Goal: Task Accomplishment & Management: Complete application form

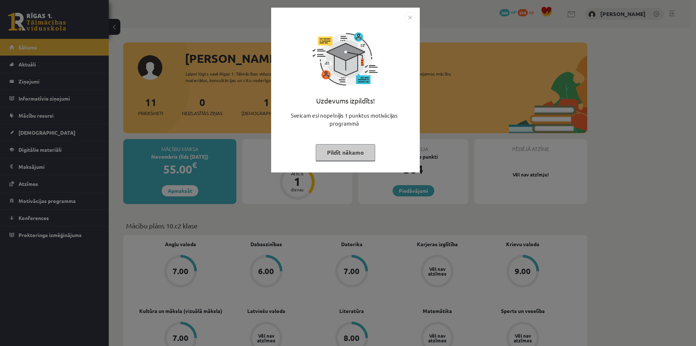
click at [411, 20] on img "Close" at bounding box center [410, 17] width 11 height 11
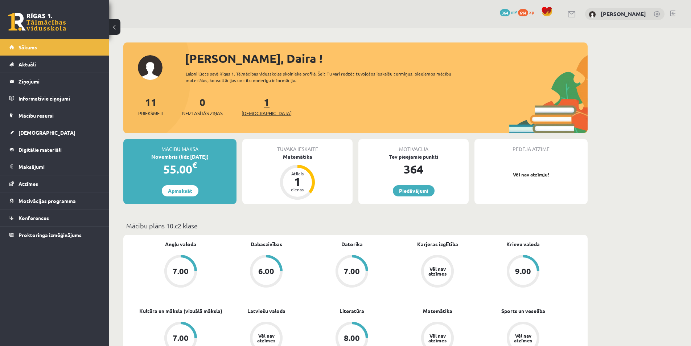
click at [254, 115] on span "[DEMOGRAPHIC_DATA]" at bounding box center [266, 112] width 50 height 7
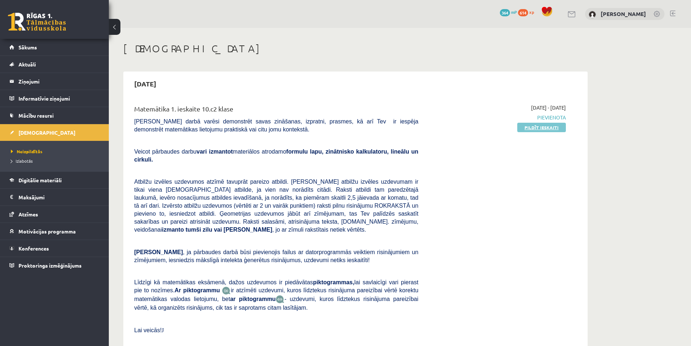
click at [548, 131] on link "Pildīt ieskaiti" at bounding box center [541, 127] width 49 height 9
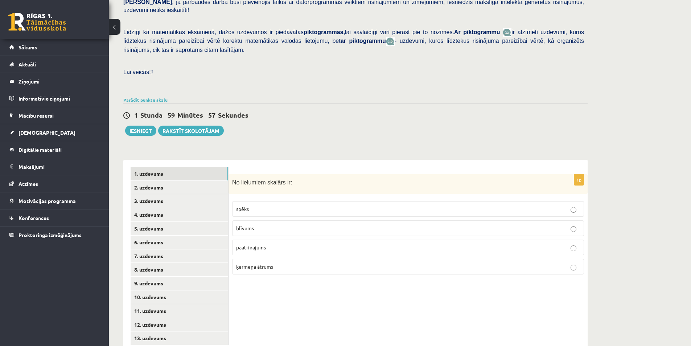
scroll to position [160, 0]
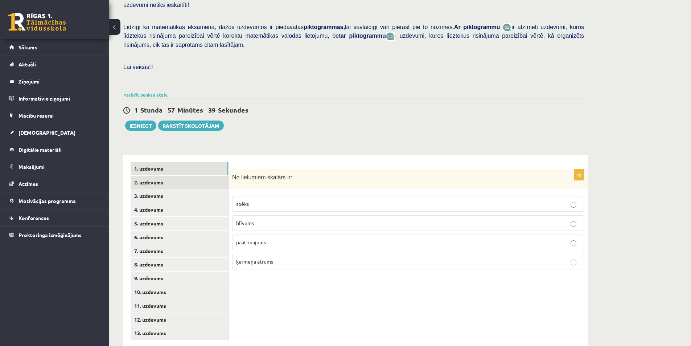
click at [170, 175] on link "2. uzdevums" at bounding box center [180, 181] width 98 height 13
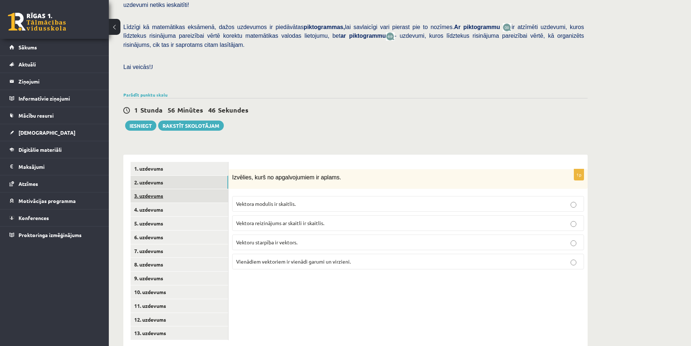
click at [152, 189] on link "3. uzdevums" at bounding box center [180, 195] width 98 height 13
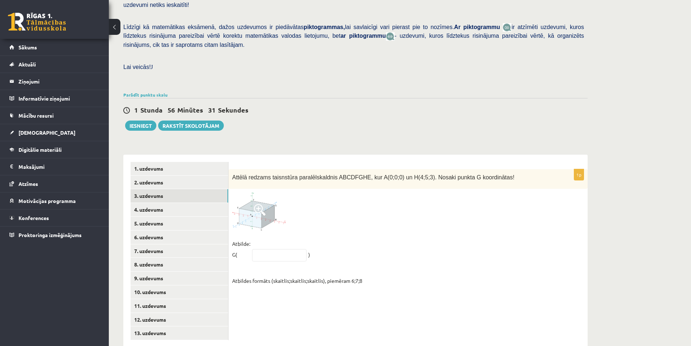
click at [260, 204] on span at bounding box center [260, 210] width 12 height 12
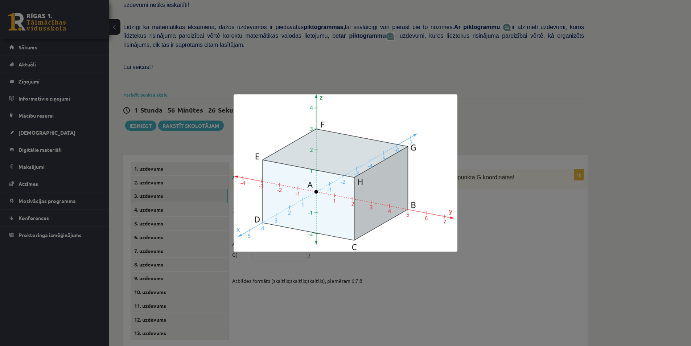
click at [485, 216] on div at bounding box center [345, 173] width 691 height 346
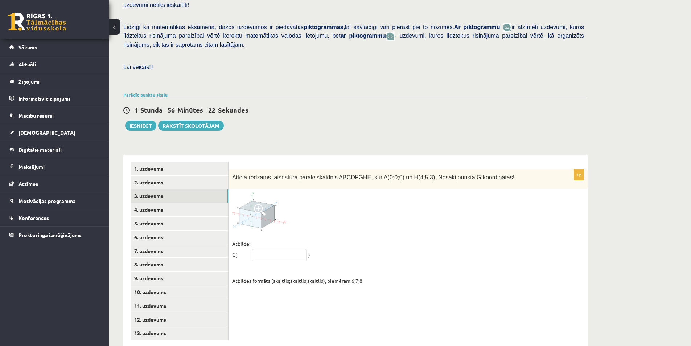
click at [257, 204] on span at bounding box center [260, 210] width 12 height 12
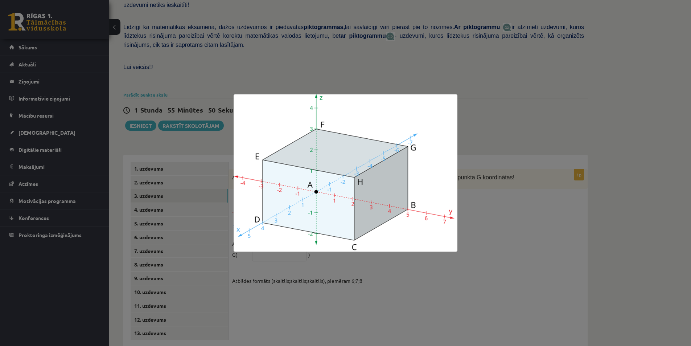
click at [514, 191] on div at bounding box center [345, 173] width 691 height 346
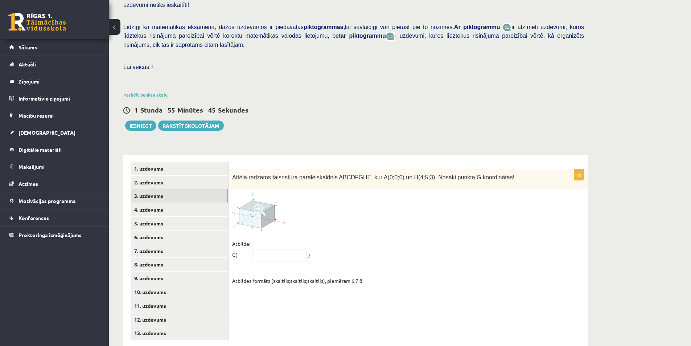
click at [254, 201] on img at bounding box center [259, 211] width 54 height 38
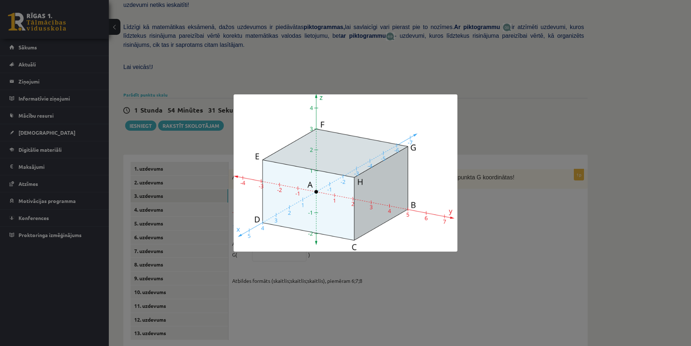
click at [497, 192] on div at bounding box center [345, 173] width 691 height 346
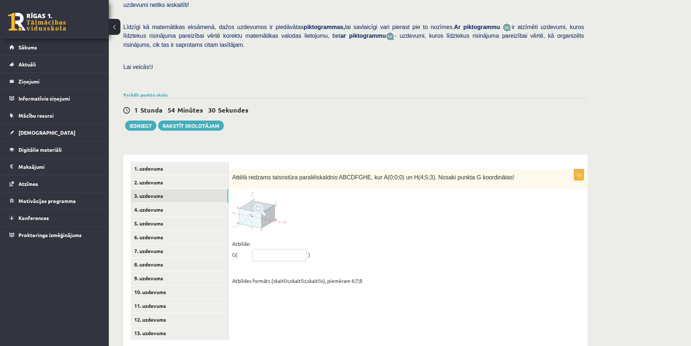
click at [266, 249] on input "text" at bounding box center [279, 255] width 54 height 12
type input "*****"
click at [142, 203] on link "4. uzdevums" at bounding box center [180, 209] width 98 height 13
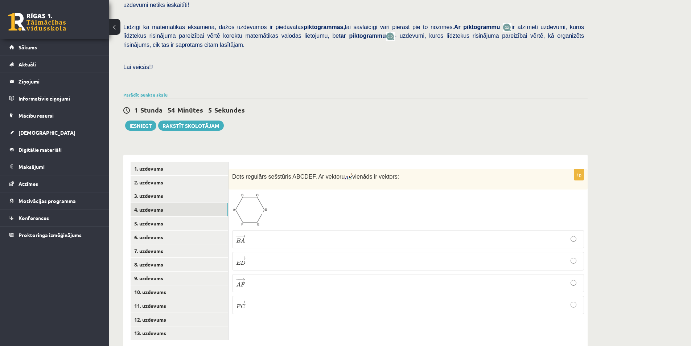
click at [256, 204] on span at bounding box center [260, 210] width 12 height 12
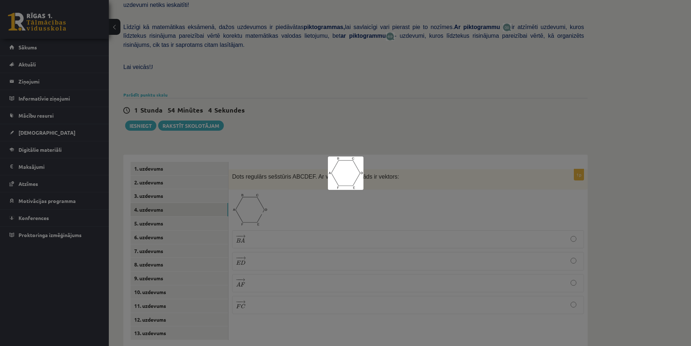
click at [410, 188] on div at bounding box center [345, 173] width 691 height 346
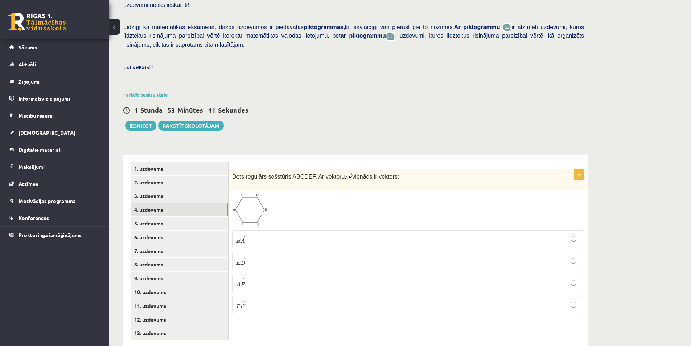
click at [251, 278] on p "− − → A F A F →" at bounding box center [408, 283] width 344 height 10
click at [165, 216] on link "5. uzdevums" at bounding box center [180, 222] width 98 height 13
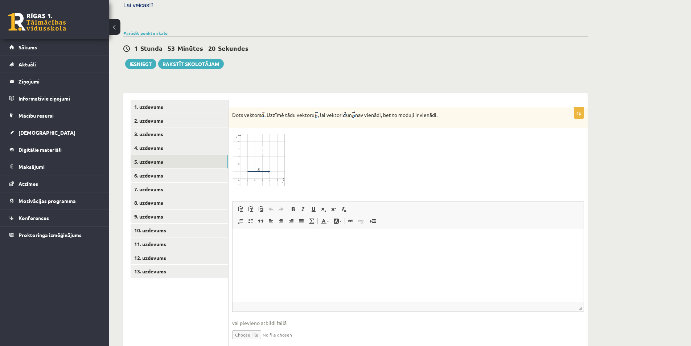
scroll to position [235, 0]
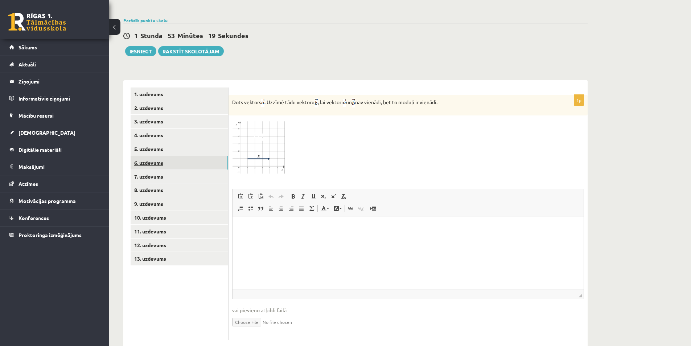
click at [142, 156] on link "6. uzdevums" at bounding box center [180, 162] width 98 height 13
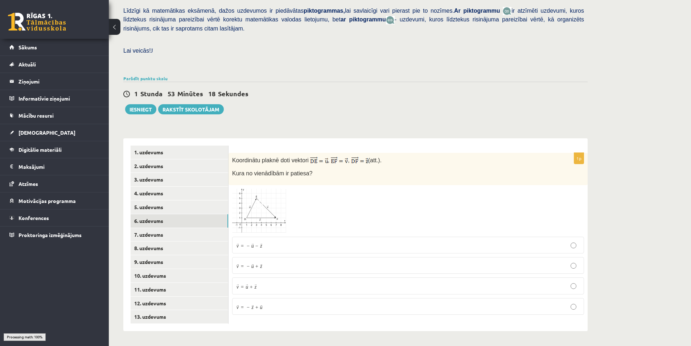
scroll to position [161, 0]
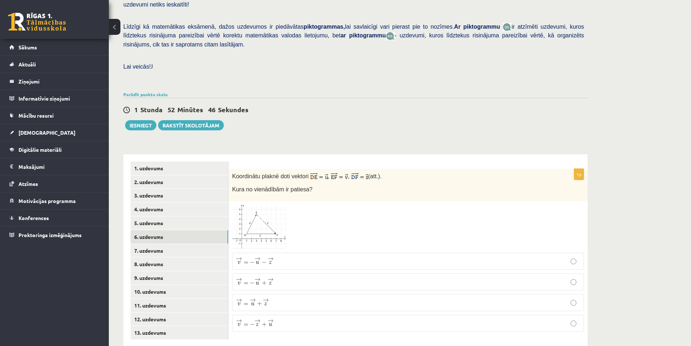
click at [263, 215] on img at bounding box center [259, 226] width 54 height 44
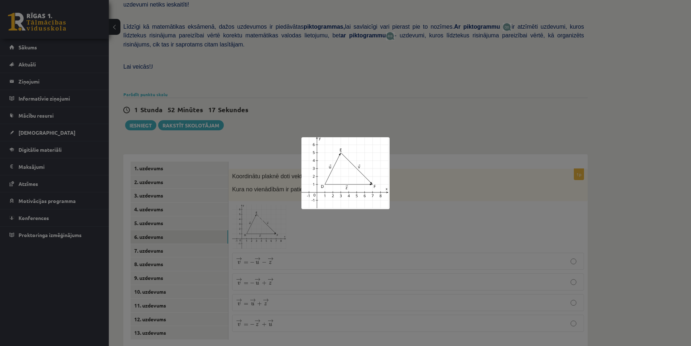
click at [449, 221] on div at bounding box center [345, 173] width 691 height 346
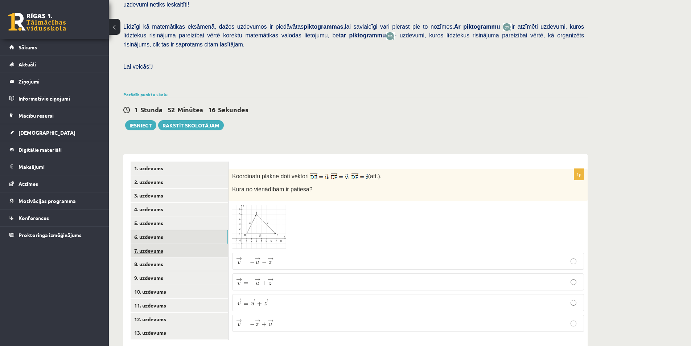
click at [149, 244] on link "7. uzdevums" at bounding box center [180, 250] width 98 height 13
click at [263, 213] on img at bounding box center [259, 227] width 54 height 44
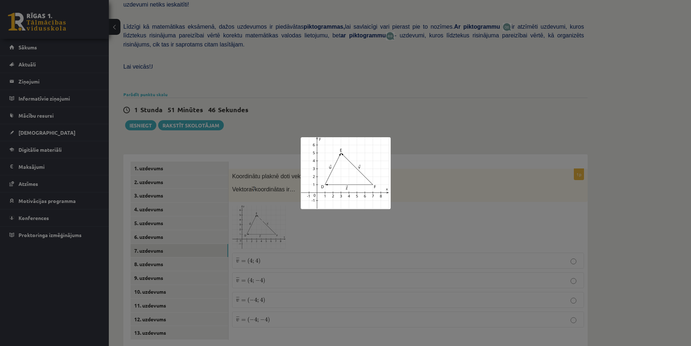
click at [433, 212] on div at bounding box center [345, 173] width 691 height 346
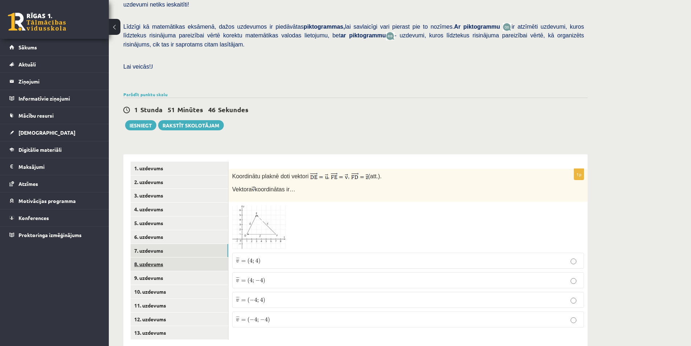
click at [149, 257] on link "8. uzdevums" at bounding box center [180, 263] width 98 height 13
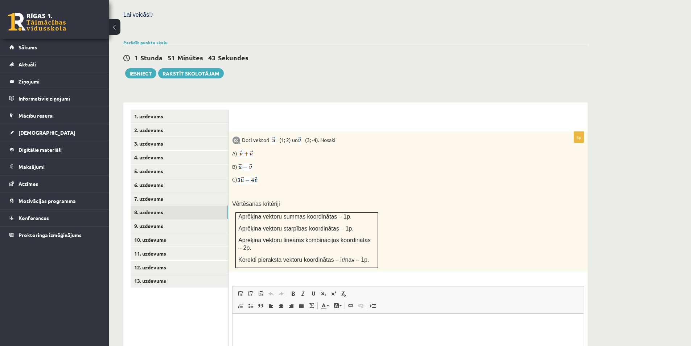
scroll to position [233, 0]
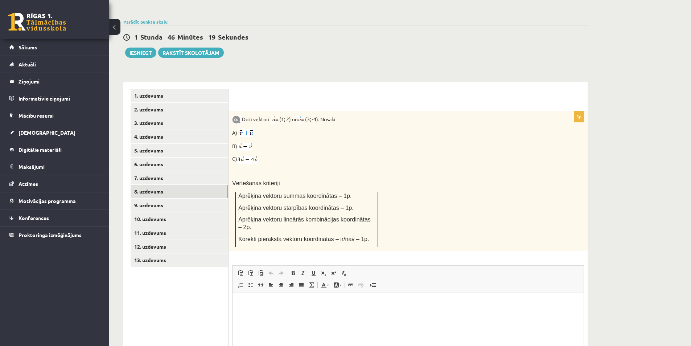
click at [251, 303] on p "Bagātinātā teksta redaktors, wiswyg-editor-user-answer-47433860595340" at bounding box center [408, 304] width 336 height 8
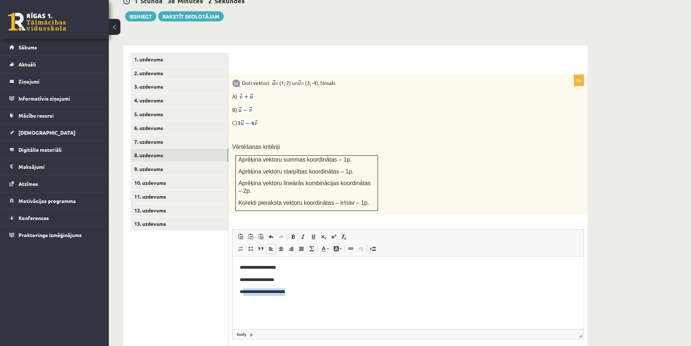
drag, startPoint x: 278, startPoint y: 290, endPoint x: 244, endPoint y: 294, distance: 34.4
click at [244, 294] on p "**********" at bounding box center [408, 292] width 336 height 8
click at [166, 162] on link "9. uzdevums" at bounding box center [180, 168] width 98 height 13
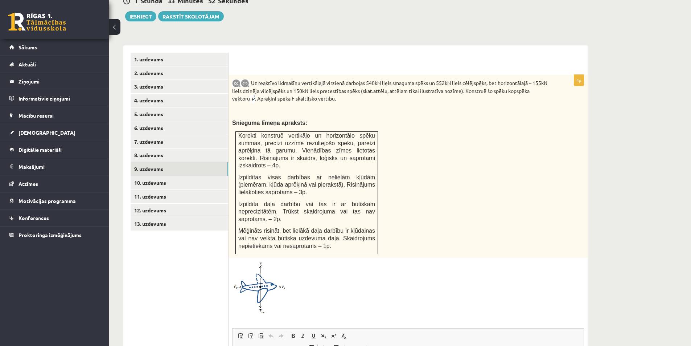
scroll to position [306, 0]
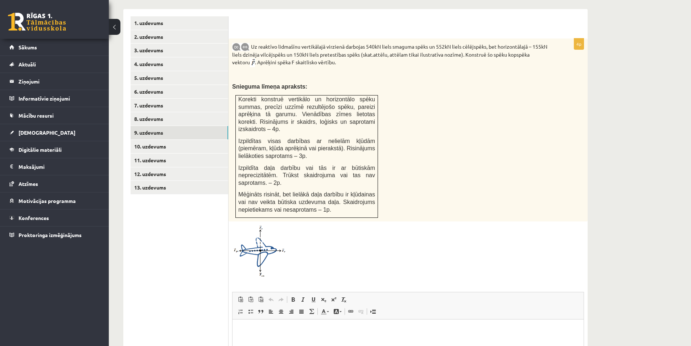
click at [270, 225] on img at bounding box center [259, 251] width 54 height 52
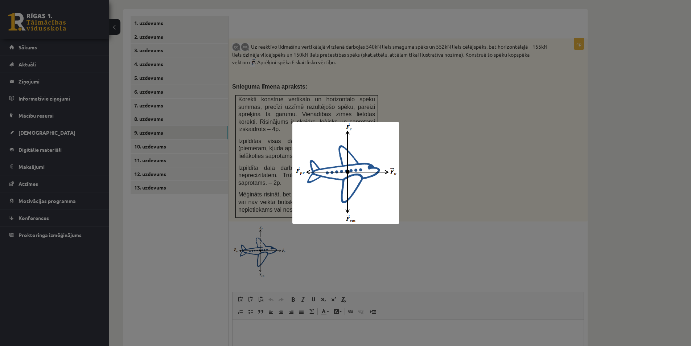
click at [427, 166] on div at bounding box center [345, 173] width 691 height 346
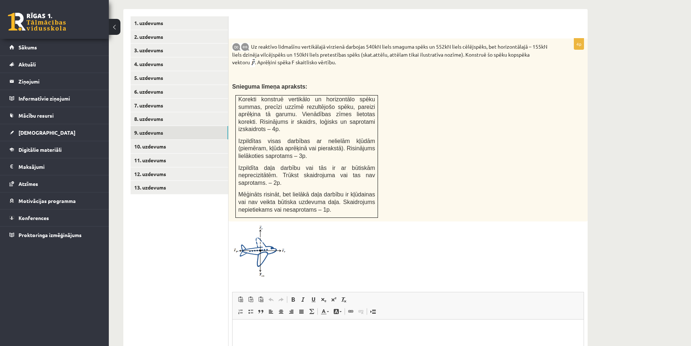
click at [267, 225] on img at bounding box center [259, 251] width 54 height 52
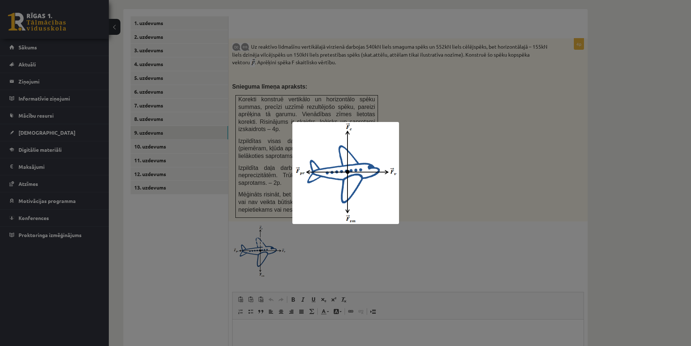
click at [452, 216] on div at bounding box center [345, 173] width 691 height 346
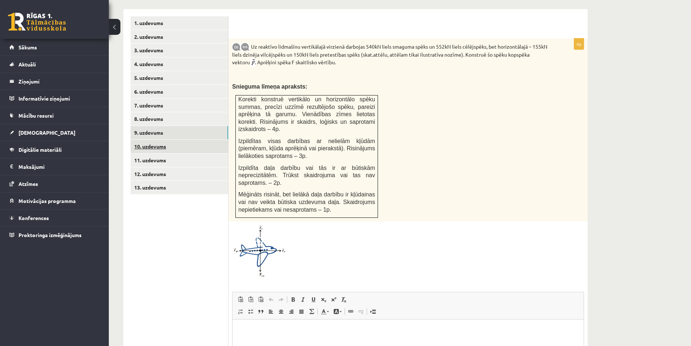
click at [148, 140] on link "10. uzdevums" at bounding box center [180, 146] width 98 height 13
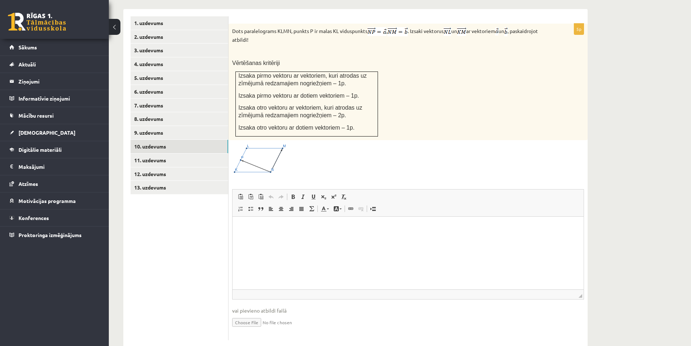
scroll to position [0, 0]
click at [167, 153] on link "11. uzdevums" at bounding box center [180, 159] width 98 height 13
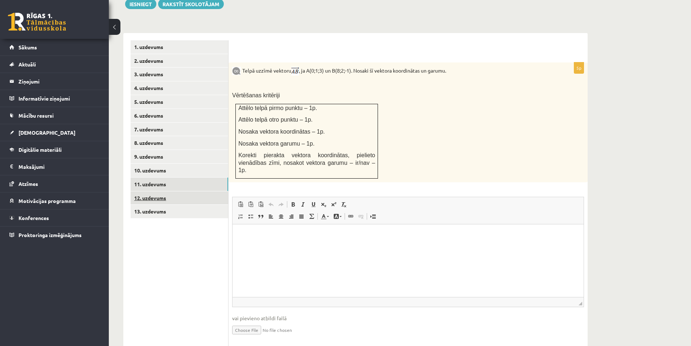
click at [164, 191] on link "12. uzdevums" at bounding box center [180, 197] width 98 height 13
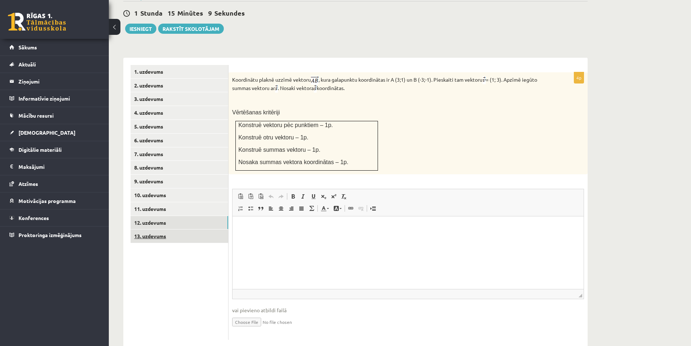
click at [139, 229] on link "13. uzdevums" at bounding box center [180, 235] width 98 height 13
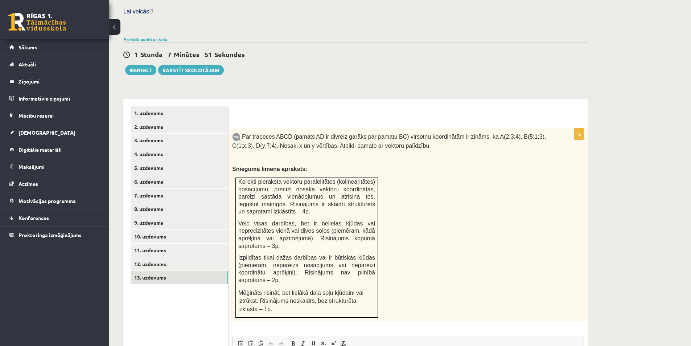
scroll to position [221, 0]
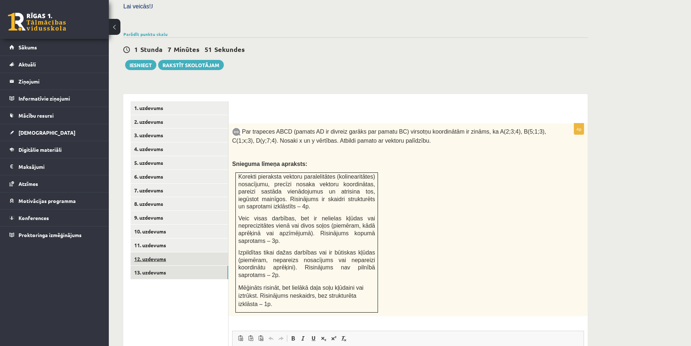
click at [163, 252] on link "12. uzdevums" at bounding box center [180, 258] width 98 height 13
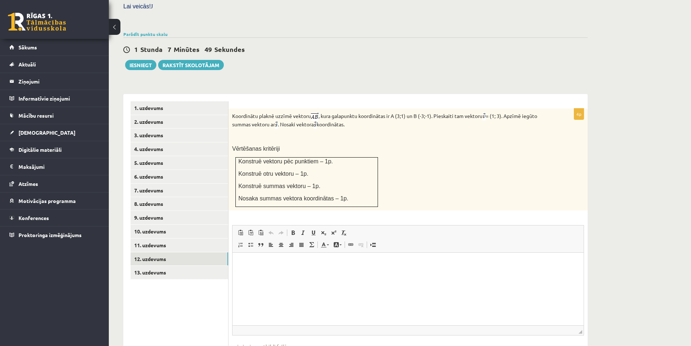
scroll to position [0, 0]
click at [162, 238] on link "11. uzdevums" at bounding box center [180, 244] width 98 height 13
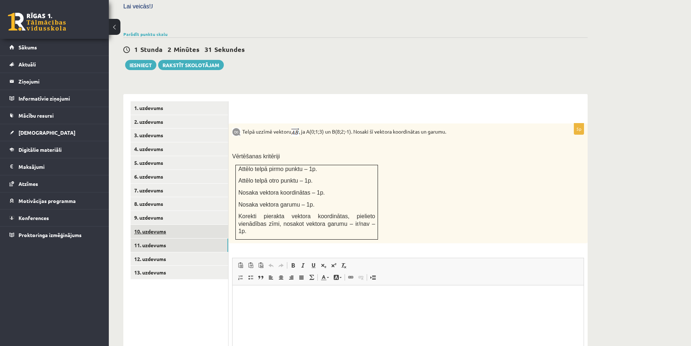
click at [161, 224] on link "10. uzdevums" at bounding box center [180, 230] width 98 height 13
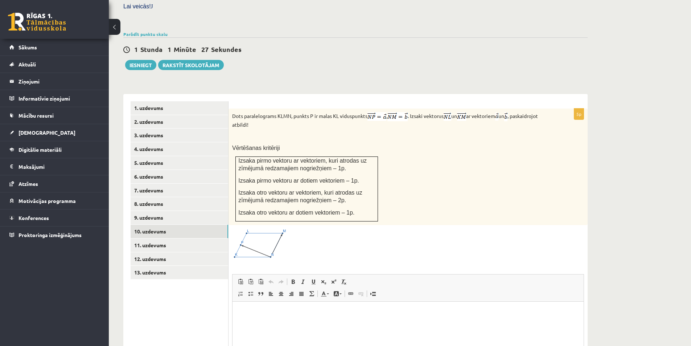
scroll to position [257, 0]
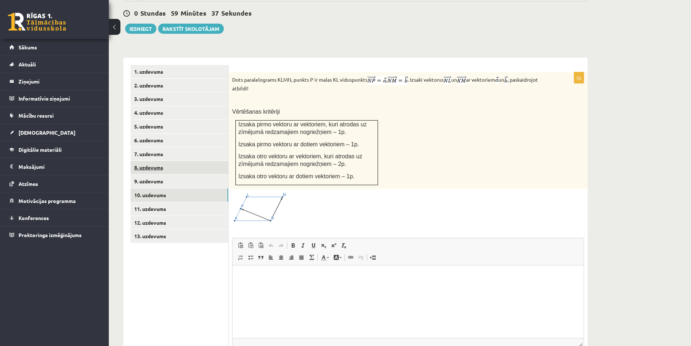
click at [160, 161] on link "8. uzdevums" at bounding box center [180, 167] width 98 height 13
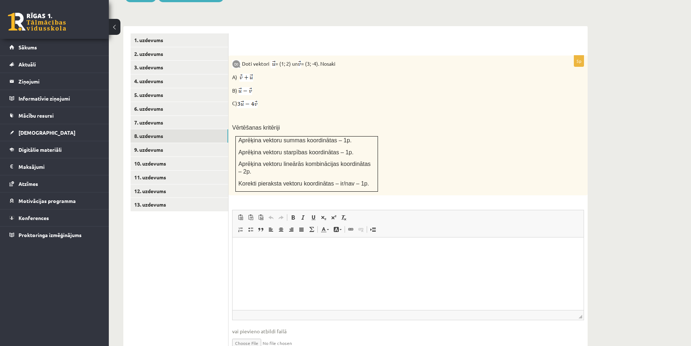
scroll to position [301, 0]
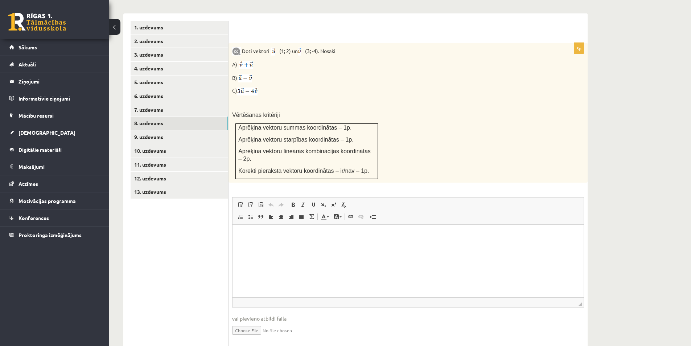
click at [295, 247] on html at bounding box center [407, 235] width 351 height 22
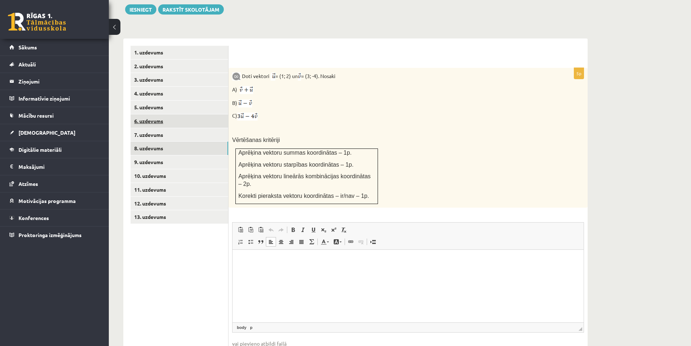
scroll to position [265, 0]
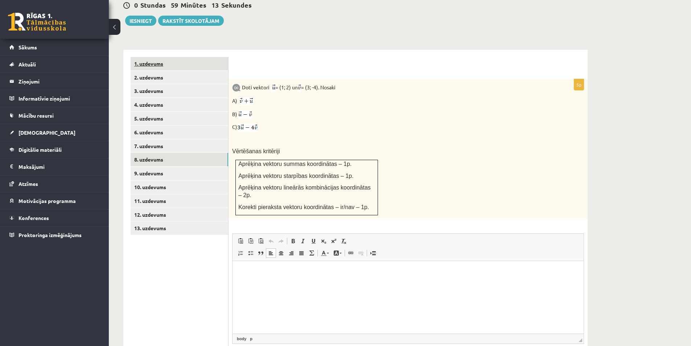
click at [161, 57] on link "1. uzdevums" at bounding box center [180, 63] width 98 height 13
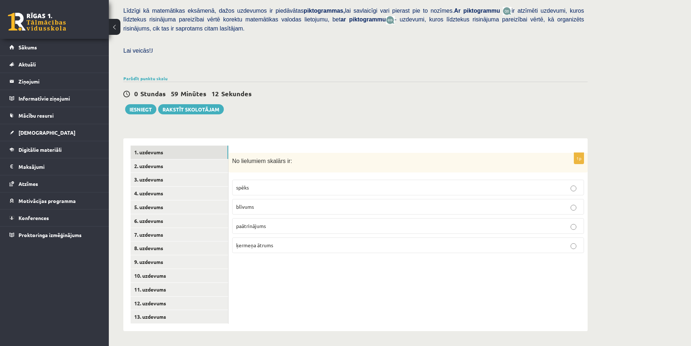
scroll to position [161, 0]
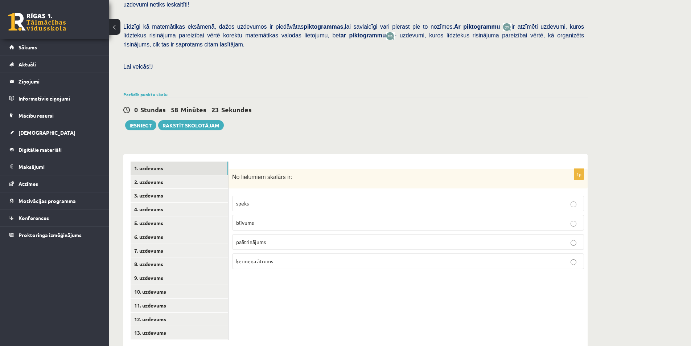
click at [265, 199] on p "spēks" at bounding box center [408, 203] width 344 height 8
click at [159, 175] on link "2. uzdevums" at bounding box center [180, 181] width 98 height 13
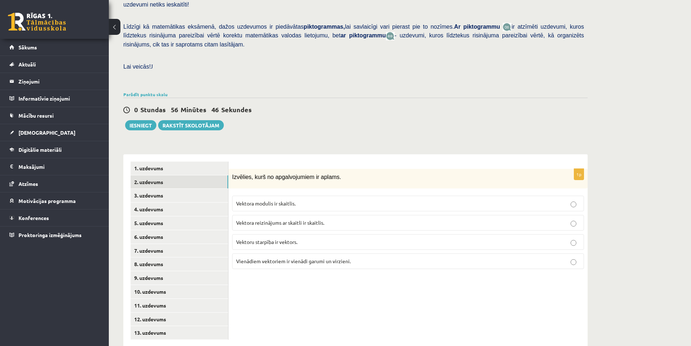
click at [302, 219] on span "Vektora reizinājums ar skaitli ir skaitlis." at bounding box center [280, 222] width 88 height 7
click at [155, 189] on link "3. uzdevums" at bounding box center [180, 195] width 98 height 13
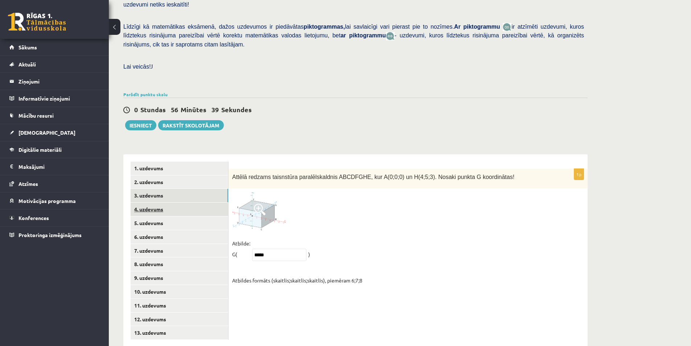
click at [159, 202] on link "4. uzdevums" at bounding box center [180, 208] width 98 height 13
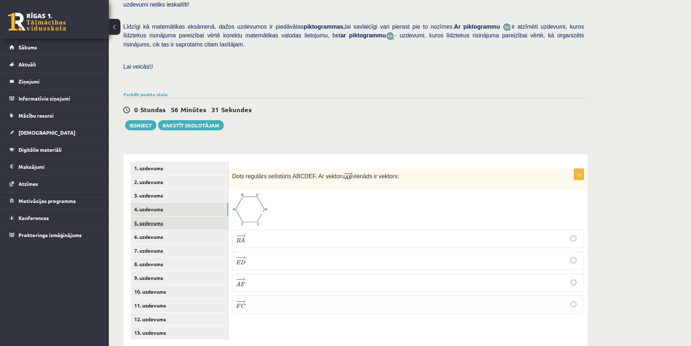
click at [157, 216] on link "5. uzdevums" at bounding box center [180, 222] width 98 height 13
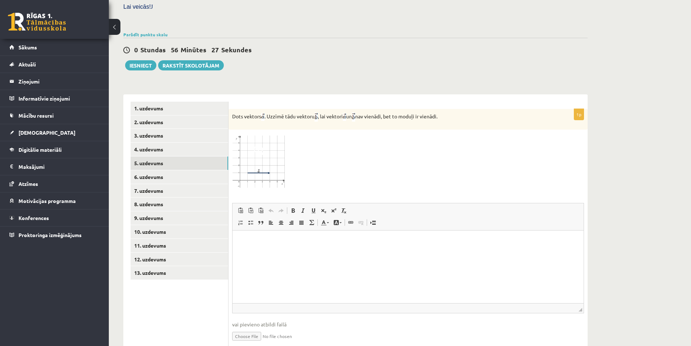
scroll to position [233, 0]
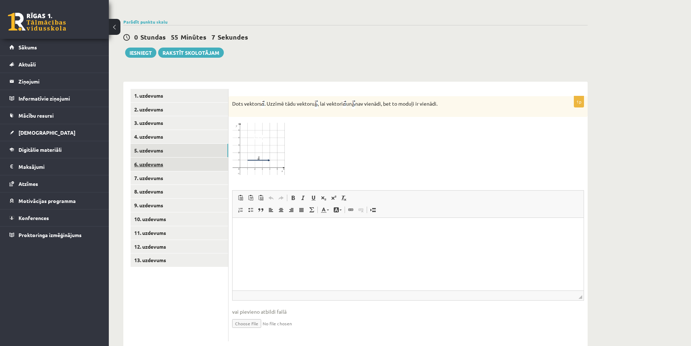
click at [154, 157] on link "6. uzdevums" at bounding box center [180, 163] width 98 height 13
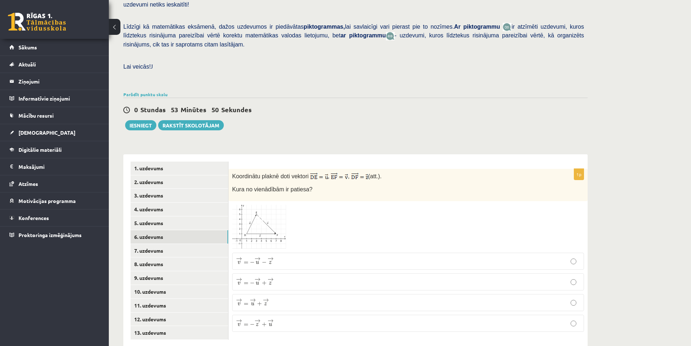
click at [263, 216] on span at bounding box center [260, 222] width 12 height 12
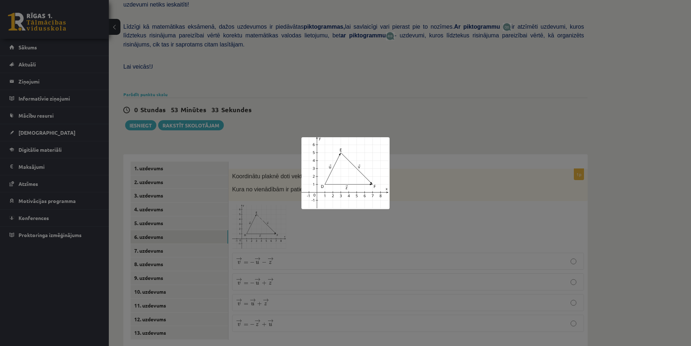
click at [422, 203] on div at bounding box center [345, 173] width 691 height 346
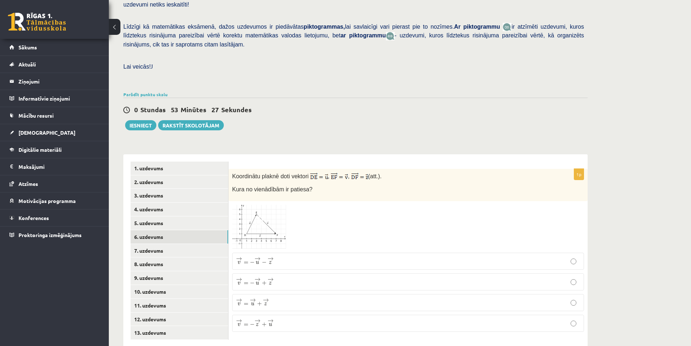
click at [265, 210] on img at bounding box center [259, 226] width 54 height 44
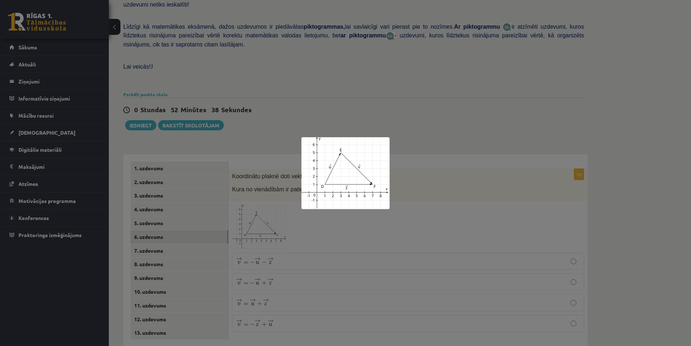
click at [408, 195] on div at bounding box center [345, 173] width 691 height 346
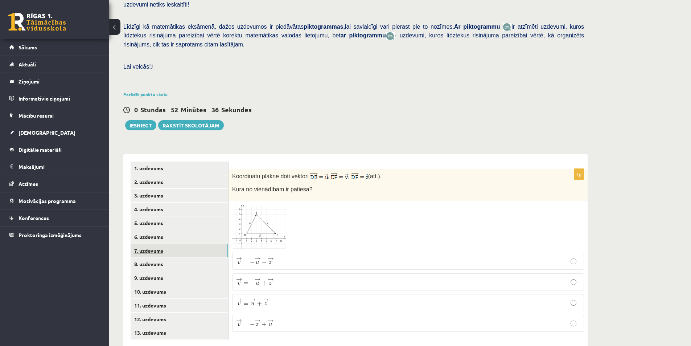
click at [149, 244] on link "7. uzdevums" at bounding box center [180, 250] width 98 height 13
click at [269, 209] on img at bounding box center [259, 227] width 54 height 44
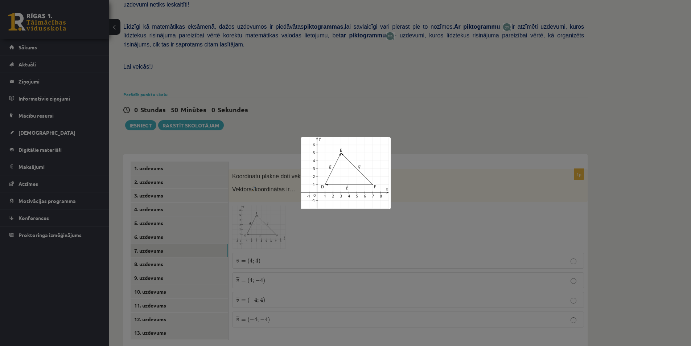
click at [393, 128] on div at bounding box center [345, 173] width 691 height 346
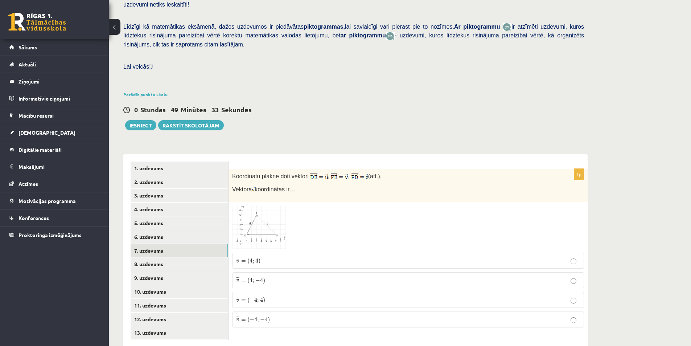
click at [263, 217] on span at bounding box center [260, 223] width 12 height 12
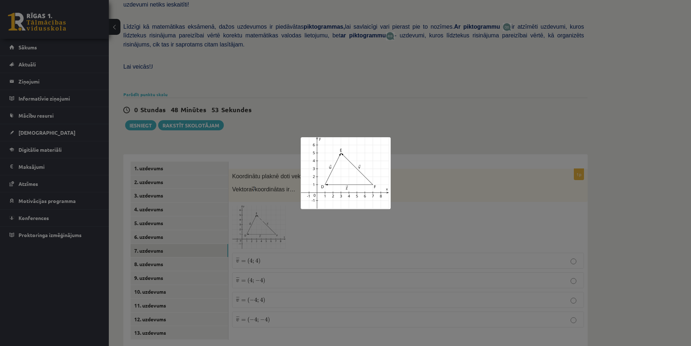
click at [435, 213] on div at bounding box center [345, 173] width 691 height 346
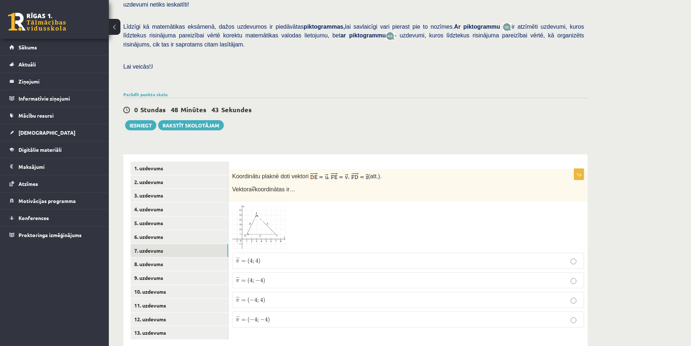
click at [258, 217] on img at bounding box center [259, 227] width 54 height 44
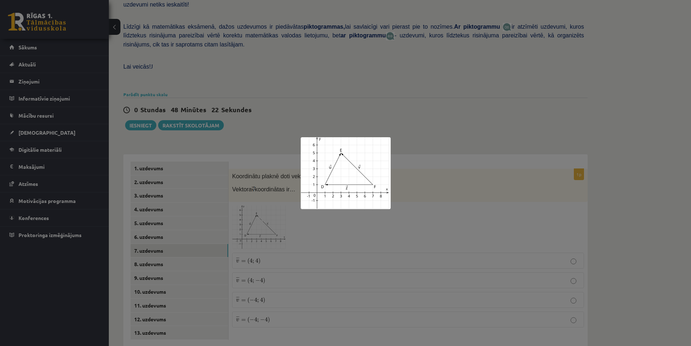
click at [278, 265] on div at bounding box center [345, 173] width 691 height 346
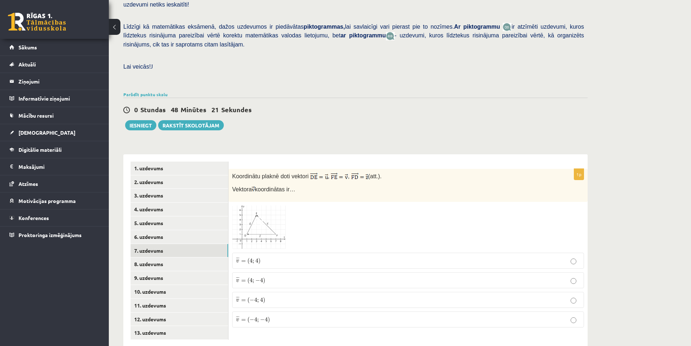
click at [278, 276] on p "¯ ¯ ¯ v = ( 4 ; − 4 ) v ¯ = ( 4 ; − 4 )" at bounding box center [408, 280] width 344 height 8
click at [170, 257] on link "8. uzdevums" at bounding box center [180, 263] width 98 height 13
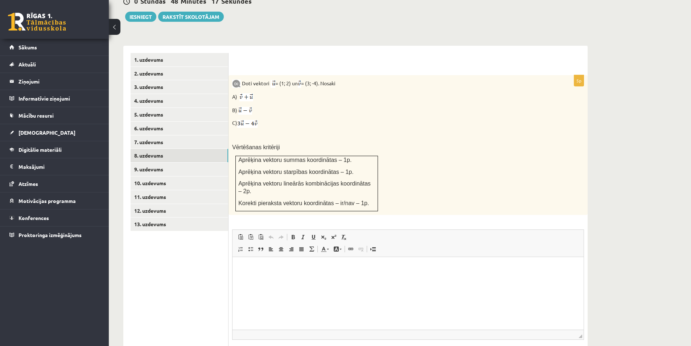
scroll to position [269, 0]
click at [259, 273] on html at bounding box center [407, 267] width 351 height 22
click at [466, 173] on div "Doti vektori = (1; 2) un = (3; -4). Nosaki A) B) C) Vērtēšanas kritēriji Aprēķi…" at bounding box center [407, 145] width 359 height 140
click at [327, 280] on p "**********" at bounding box center [408, 280] width 336 height 8
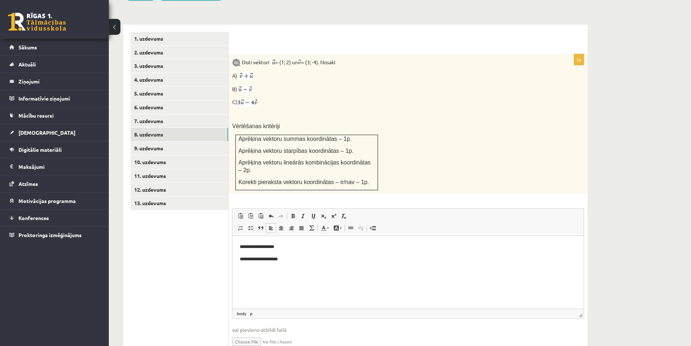
scroll to position [301, 0]
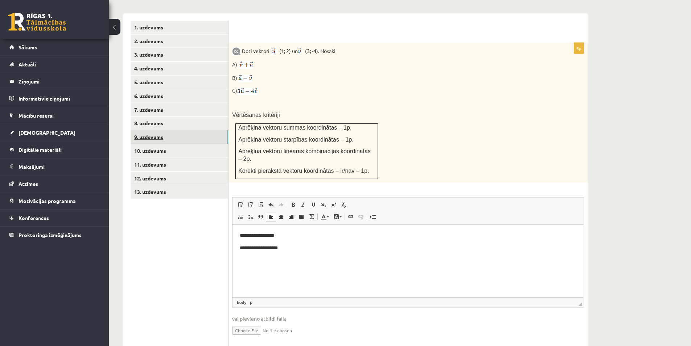
click at [155, 130] on link "9. uzdevums" at bounding box center [180, 136] width 98 height 13
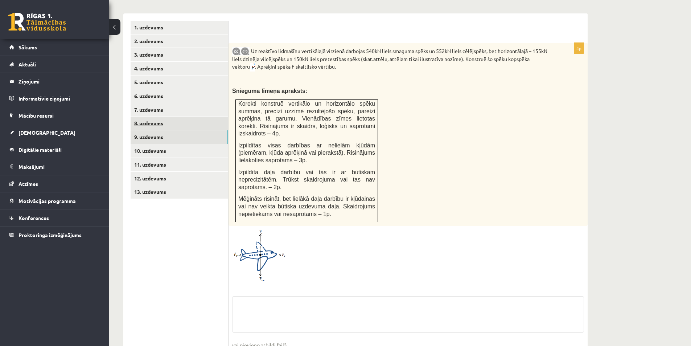
click at [155, 116] on link "8. uzdevums" at bounding box center [180, 122] width 98 height 13
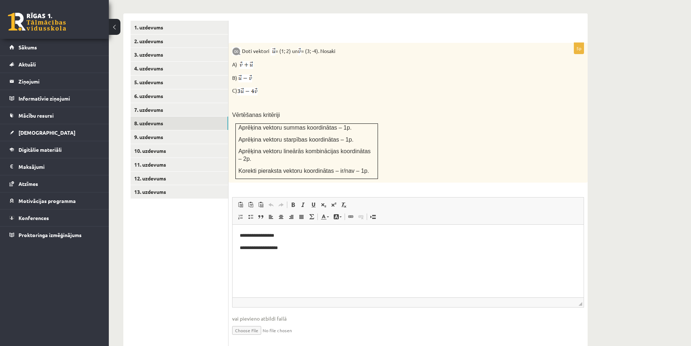
scroll to position [0, 0]
click at [153, 130] on link "9. uzdevums" at bounding box center [180, 136] width 98 height 13
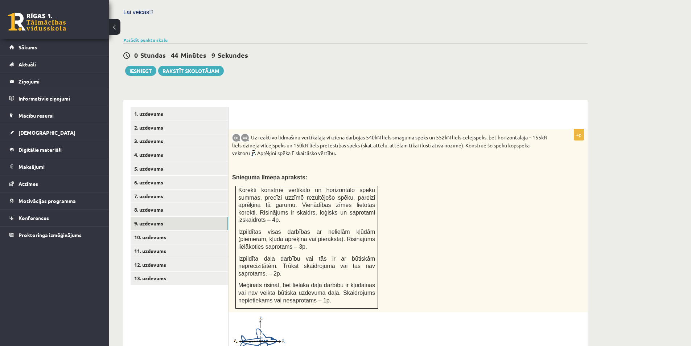
scroll to position [265, 0]
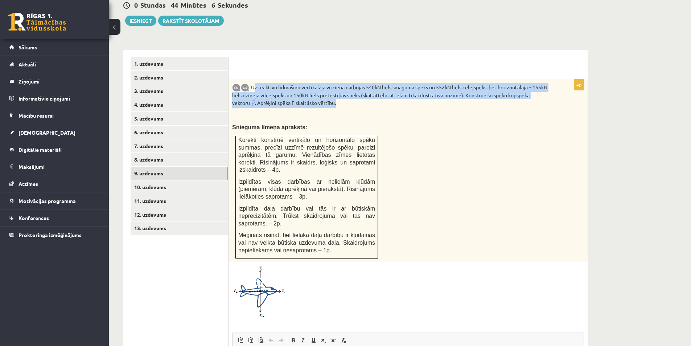
drag, startPoint x: 253, startPoint y: 71, endPoint x: 328, endPoint y: 81, distance: 76.1
click at [340, 85] on p "Uz reaktīvo lidmašīnu vertikālajā virzienā darbojas 540kN liels smaguma spēks u…" at bounding box center [389, 95] width 315 height 25
copy p "Uz reaktīvo lidmašīnu vertikālajā virzienā darbojas 540kN liels smaguma spēks u…"
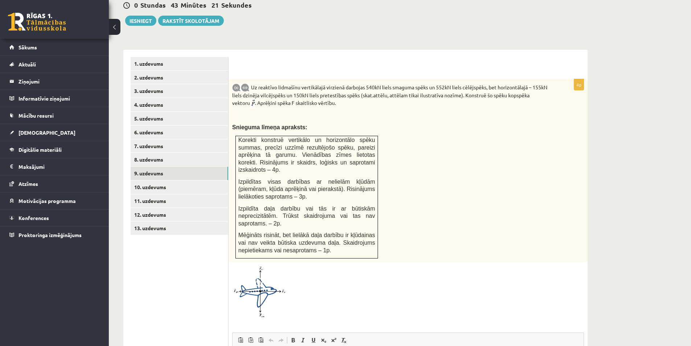
click at [455, 168] on div "Uz reaktīvo lidmašīnu vertikālajā virzienā darbojas 540kN liels smaguma spēks u…" at bounding box center [407, 170] width 359 height 183
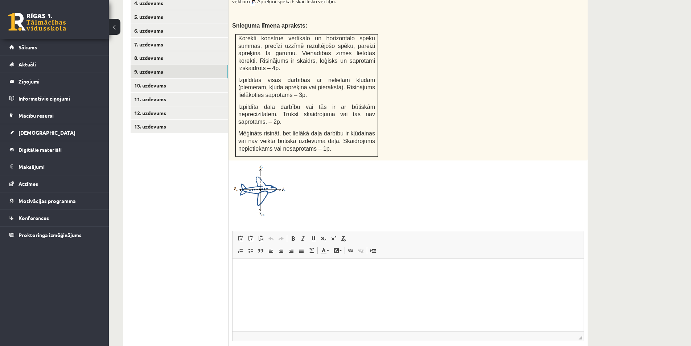
scroll to position [374, 0]
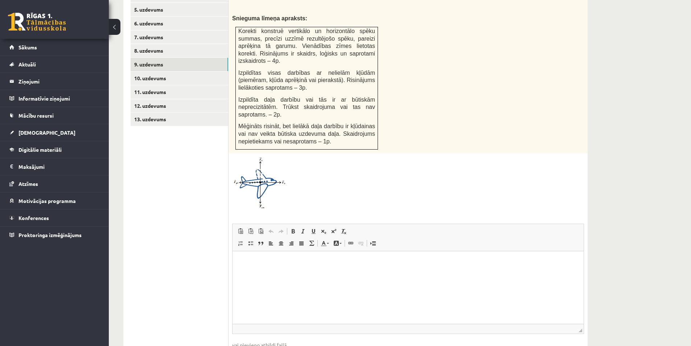
click at [275, 273] on html at bounding box center [407, 262] width 351 height 22
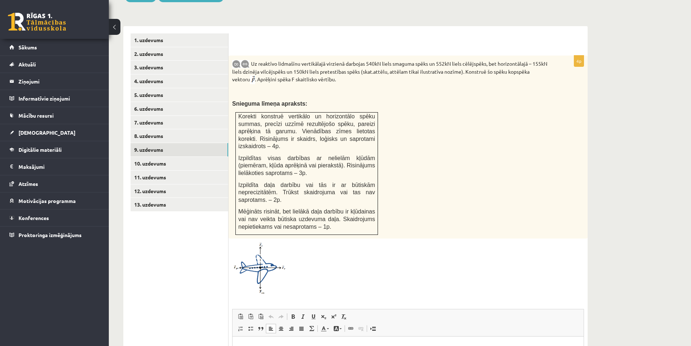
scroll to position [301, 0]
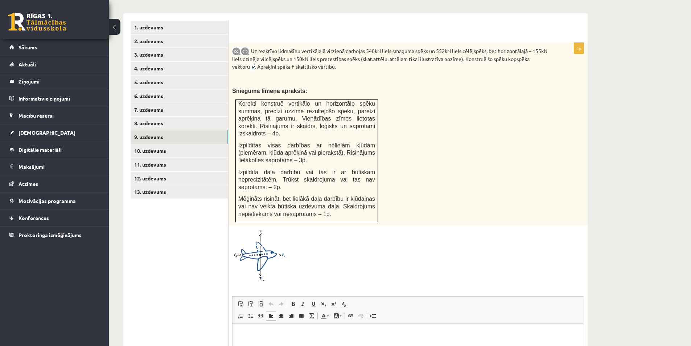
click at [244, 338] on p "Bagātinātā teksta redaktors, wiswyg-editor-user-answer-47433970362400" at bounding box center [408, 334] width 336 height 8
click at [154, 144] on link "10. uzdevums" at bounding box center [180, 150] width 98 height 13
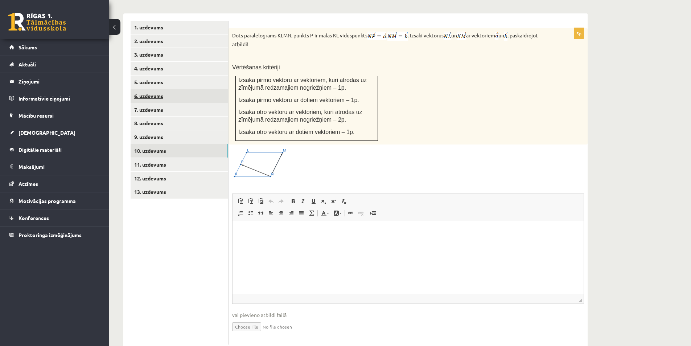
scroll to position [265, 0]
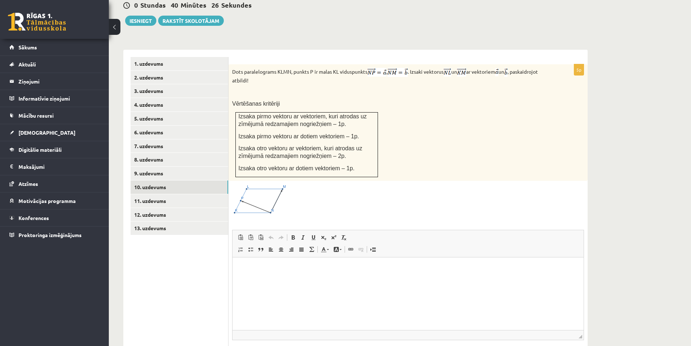
click at [256, 267] on p "Bagātinātā teksta redaktors, wiswyg-editor-user-answer-47433967023080" at bounding box center [408, 268] width 336 height 8
click at [149, 166] on link "9. uzdevums" at bounding box center [180, 172] width 98 height 13
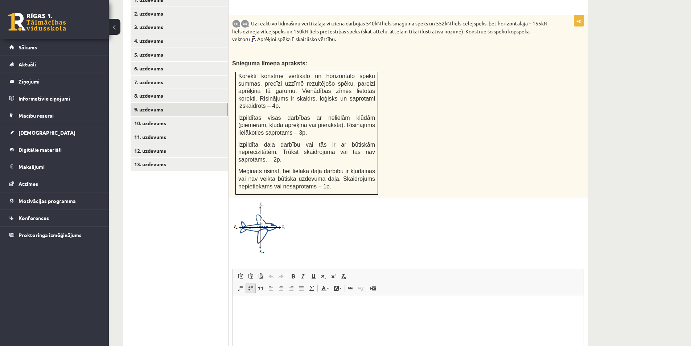
scroll to position [0, 0]
click at [259, 311] on html at bounding box center [407, 306] width 351 height 22
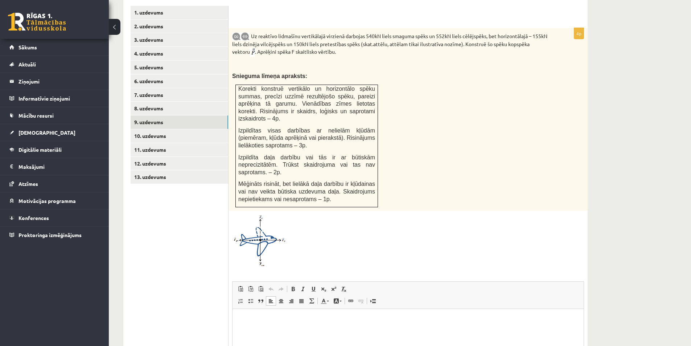
scroll to position [329, 0]
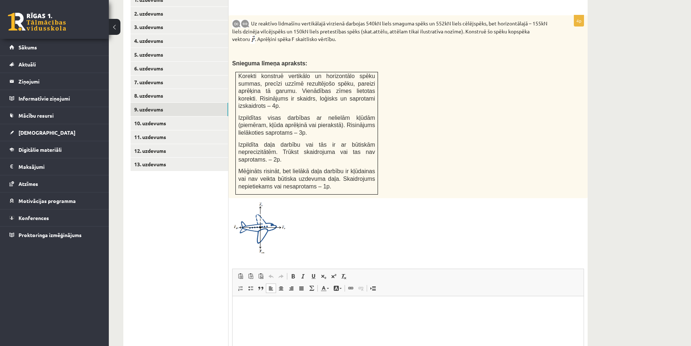
click at [245, 306] on p "Bagātinātā teksta redaktors, wiswyg-editor-user-answer-47433906618680" at bounding box center [408, 307] width 336 height 8
drag, startPoint x: 264, startPoint y: 306, endPoint x: 218, endPoint y: 309, distance: 46.1
click at [232, 309] on html "********" at bounding box center [407, 306] width 351 height 22
click at [241, 307] on p "Bagātinātā teksta redaktors, wiswyg-editor-user-answer-47433906618680" at bounding box center [408, 307] width 336 height 8
click at [149, 116] on link "10. uzdevums" at bounding box center [180, 122] width 98 height 13
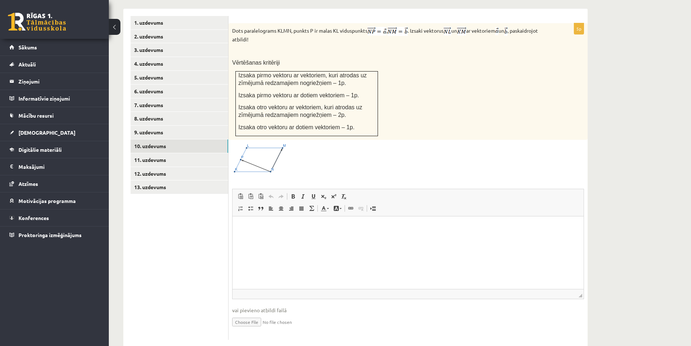
scroll to position [0, 0]
click at [243, 227] on p "Bagātinātā teksta redaktors, wiswyg-editor-user-answer-47433972544900" at bounding box center [408, 227] width 336 height 8
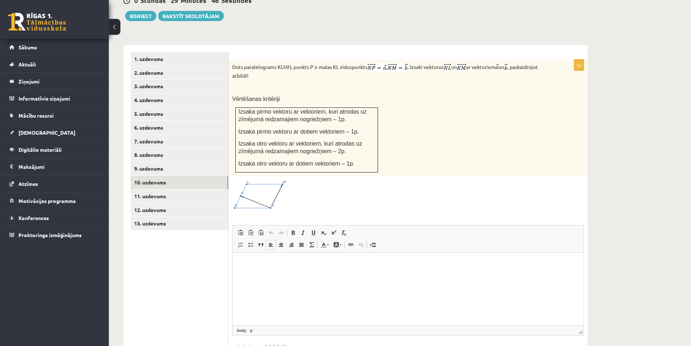
click at [241, 263] on p "Bagātinātā teksta redaktors, wiswyg-editor-user-answer-47433972544900" at bounding box center [408, 264] width 336 height 8
click at [153, 189] on link "11. uzdevums" at bounding box center [180, 195] width 98 height 13
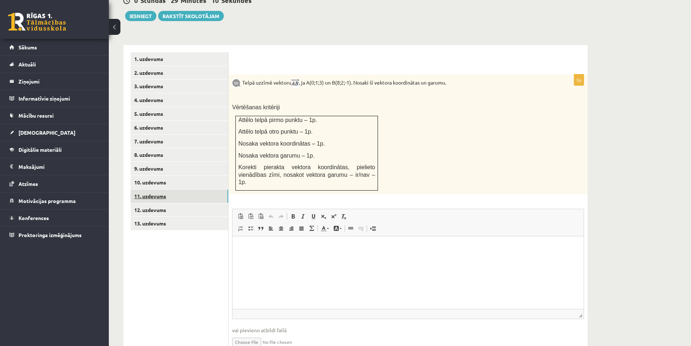
scroll to position [0, 0]
click at [257, 256] on html at bounding box center [407, 247] width 351 height 22
click at [154, 203] on link "12. uzdevums" at bounding box center [180, 209] width 98 height 13
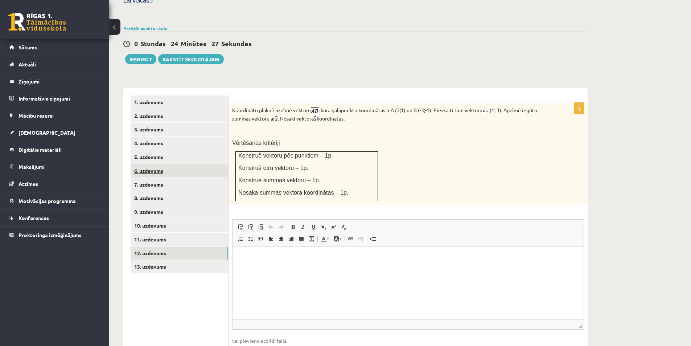
scroll to position [185, 0]
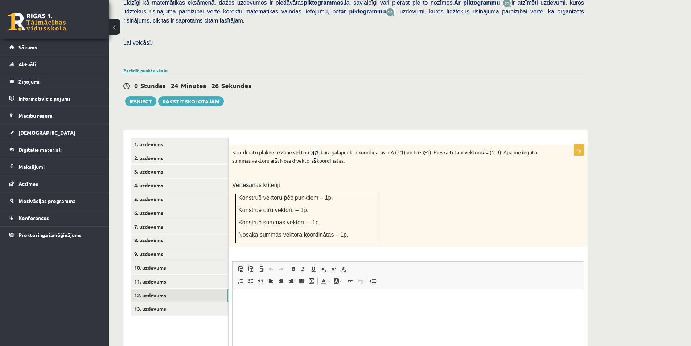
click at [141, 67] on link "Parādīt punktu skalu" at bounding box center [145, 70] width 44 height 6
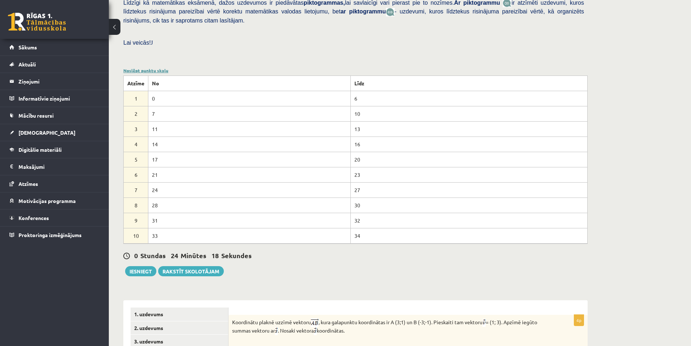
click at [150, 67] on link "Noslēpt punktu skalu" at bounding box center [145, 70] width 45 height 6
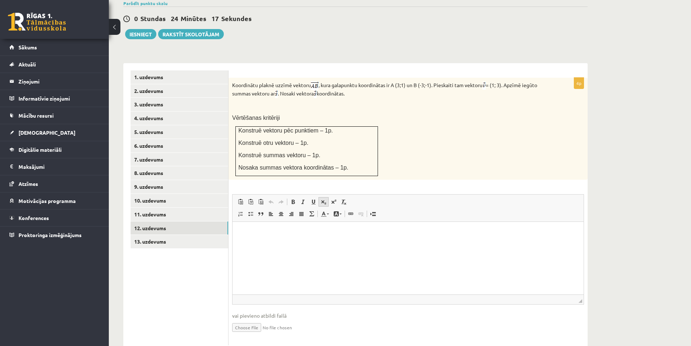
scroll to position [257, 0]
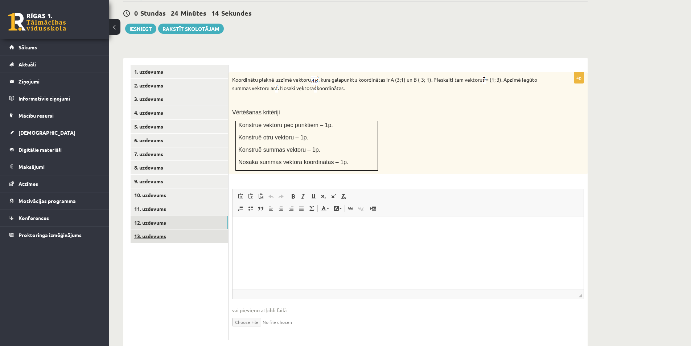
click at [155, 229] on link "13. uzdevums" at bounding box center [180, 235] width 98 height 13
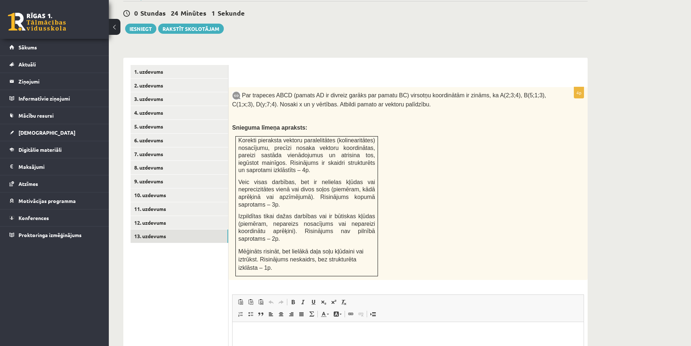
scroll to position [293, 0]
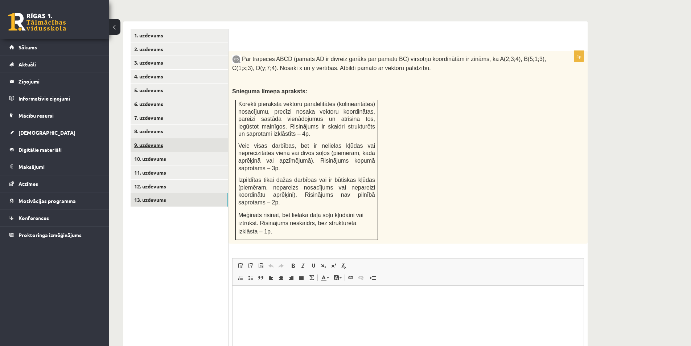
click at [158, 138] on link "9. uzdevums" at bounding box center [180, 144] width 98 height 13
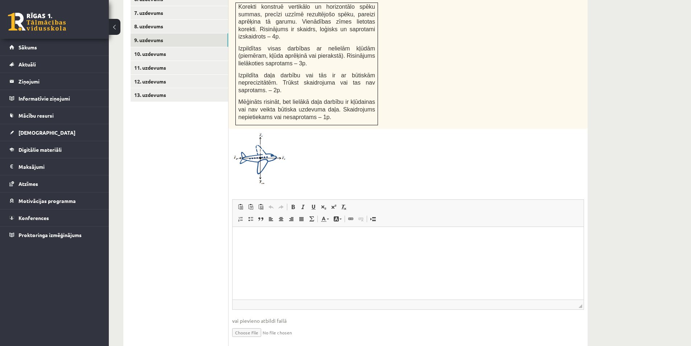
scroll to position [401, 0]
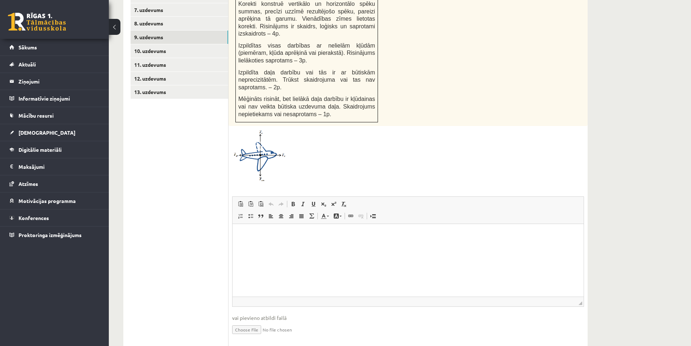
click at [278, 245] on html at bounding box center [407, 234] width 351 height 22
click at [332, 201] on span at bounding box center [334, 204] width 6 height 6
click at [334, 201] on span at bounding box center [334, 204] width 6 height 6
click at [331, 201] on span at bounding box center [334, 204] width 6 height 6
click at [337, 199] on link "Augšraksts" at bounding box center [333, 203] width 10 height 9
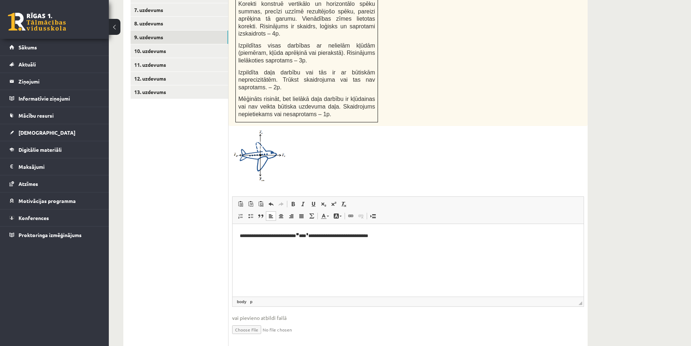
click at [393, 236] on p "**********" at bounding box center [408, 235] width 336 height 9
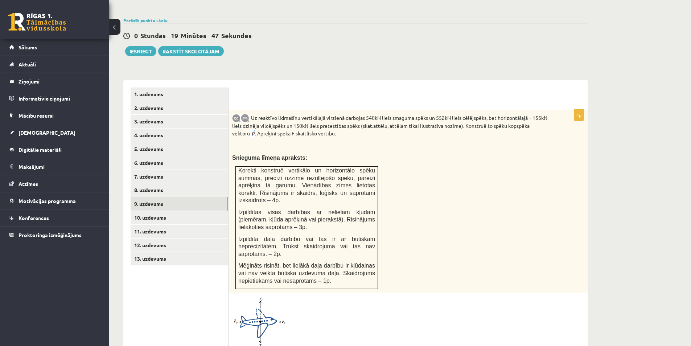
scroll to position [220, 0]
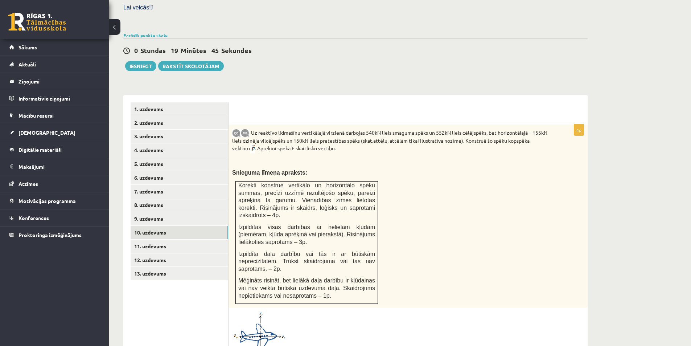
click at [147, 226] on link "10. uzdevums" at bounding box center [180, 232] width 98 height 13
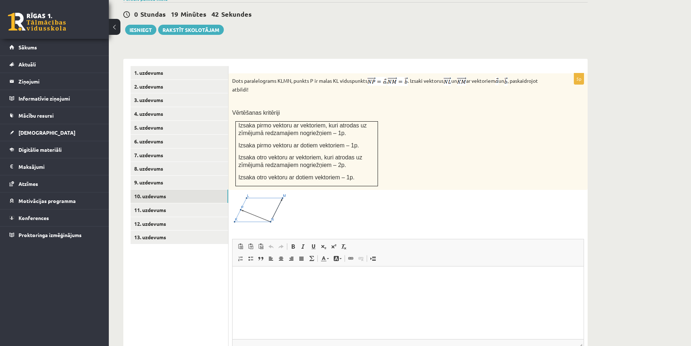
scroll to position [292, 0]
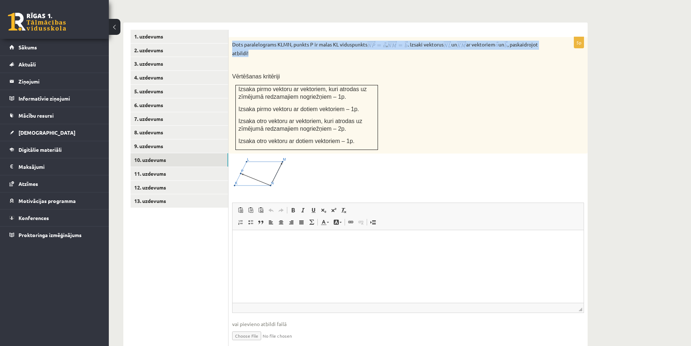
drag, startPoint x: 231, startPoint y: 29, endPoint x: 291, endPoint y: 36, distance: 59.9
click at [291, 37] on div "Dots paralelograms KLMN, punkts P ir malas KL viduspunkts , . Izsaki vektorus u…" at bounding box center [407, 95] width 359 height 116
copy p "Dots paralelograms KLMN, punkts P ir malas KL viduspunkts , . Izsaki vektorus u…"
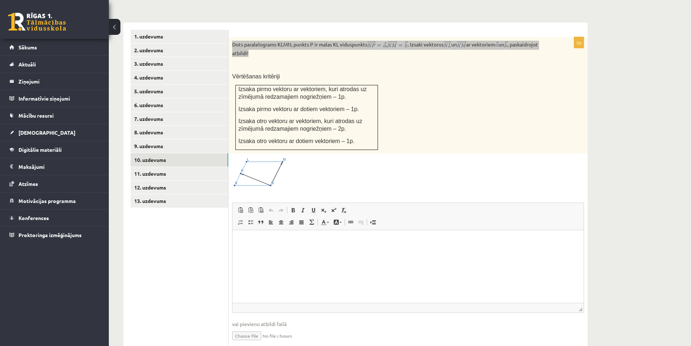
click at [314, 252] on html at bounding box center [407, 241] width 351 height 22
click at [363, 252] on html at bounding box center [407, 241] width 351 height 22
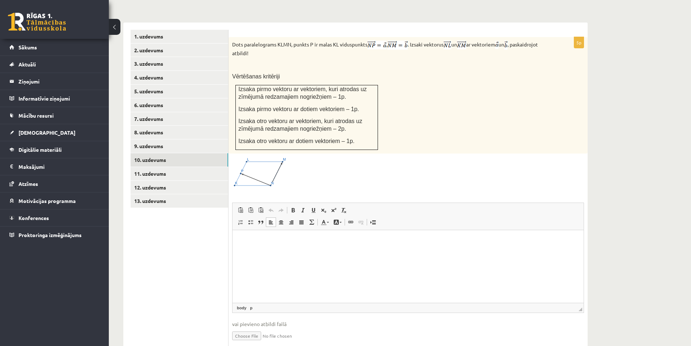
click at [431, 80] on div "Dots paralelograms KLMN, punkts P ir malas KL viduspunkts , . Izsaki vektorus u…" at bounding box center [407, 95] width 359 height 116
click at [249, 250] on html at bounding box center [407, 241] width 351 height 22
click at [240, 239] on p "Bagātinātā teksta redaktors, wiswyg-editor-user-answer-47433883241020" at bounding box center [408, 241] width 336 height 8
click at [167, 167] on link "11. uzdevums" at bounding box center [180, 173] width 98 height 13
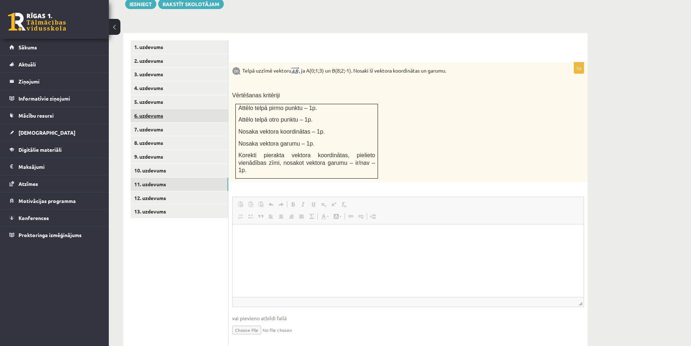
scroll to position [0, 0]
click at [163, 191] on link "12. uzdevums" at bounding box center [180, 197] width 98 height 13
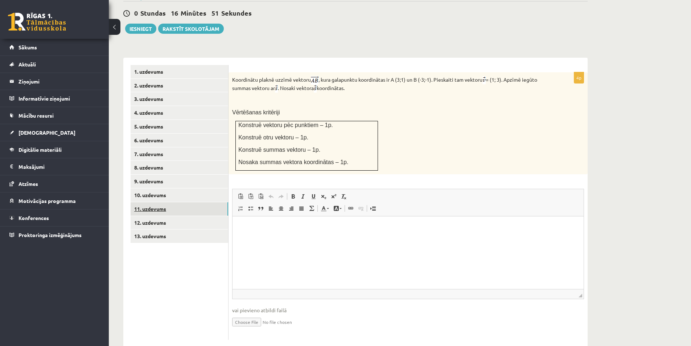
click at [155, 202] on link "11. uzdevums" at bounding box center [180, 208] width 98 height 13
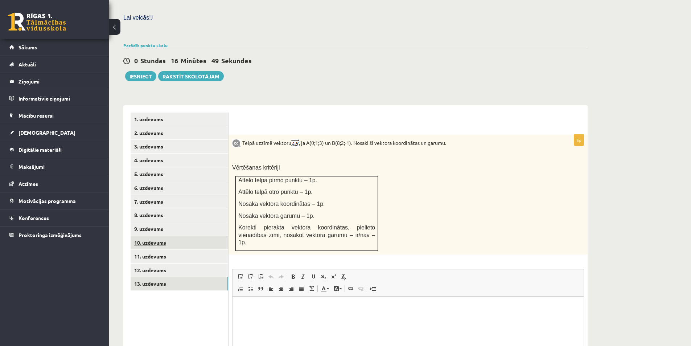
click at [155, 277] on link "13. uzdevums" at bounding box center [180, 283] width 98 height 13
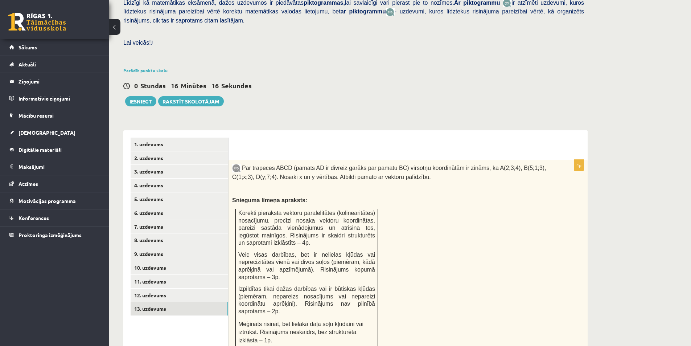
scroll to position [221, 0]
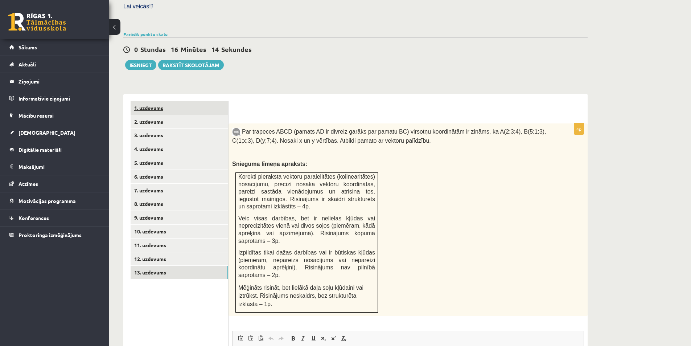
click at [152, 101] on link "1. uzdevums" at bounding box center [180, 107] width 98 height 13
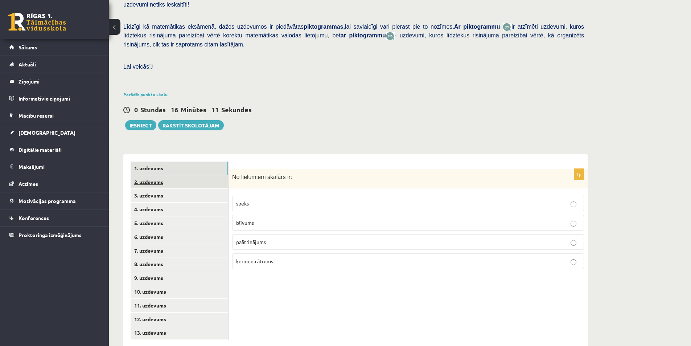
click at [150, 175] on link "2. uzdevums" at bounding box center [180, 181] width 98 height 13
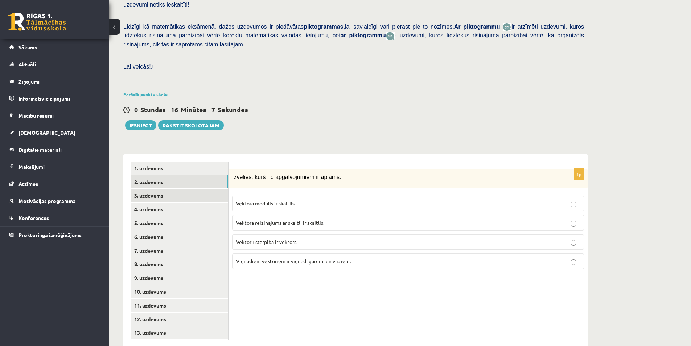
click at [153, 189] on link "3. uzdevums" at bounding box center [180, 195] width 98 height 13
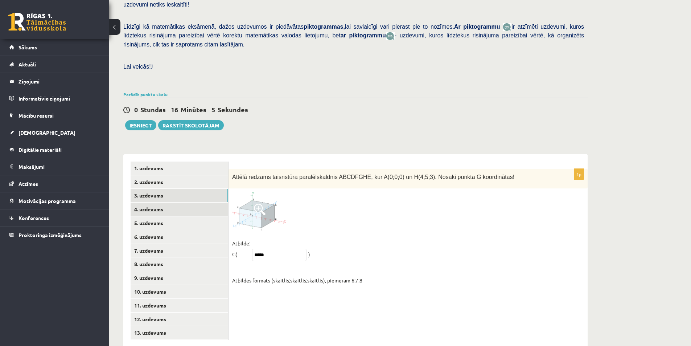
click at [153, 202] on link "4. uzdevums" at bounding box center [180, 208] width 98 height 13
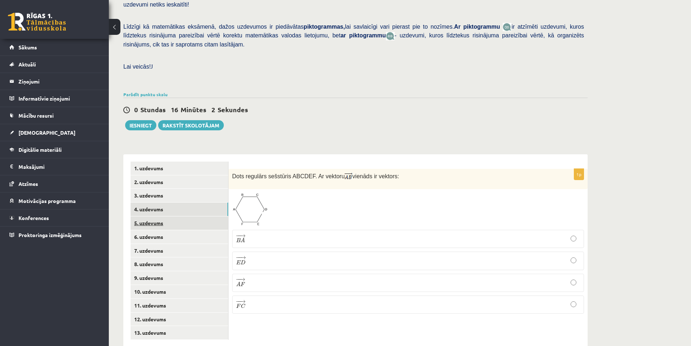
click at [152, 216] on link "5. uzdevums" at bounding box center [180, 222] width 98 height 13
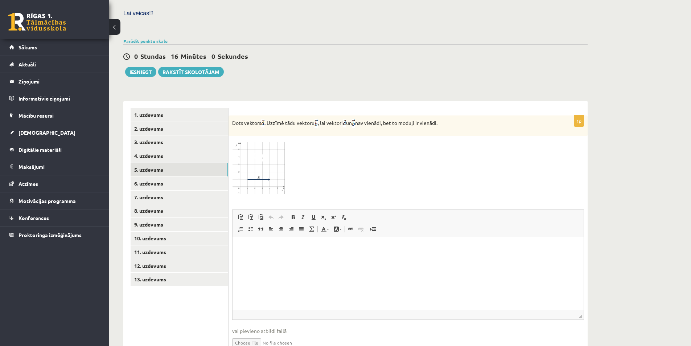
scroll to position [235, 0]
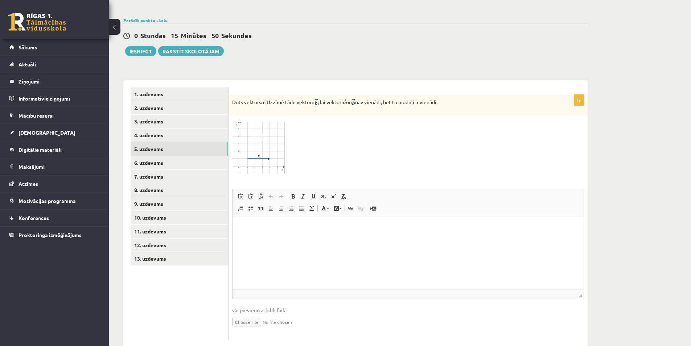
click at [258, 141] on img at bounding box center [259, 146] width 54 height 55
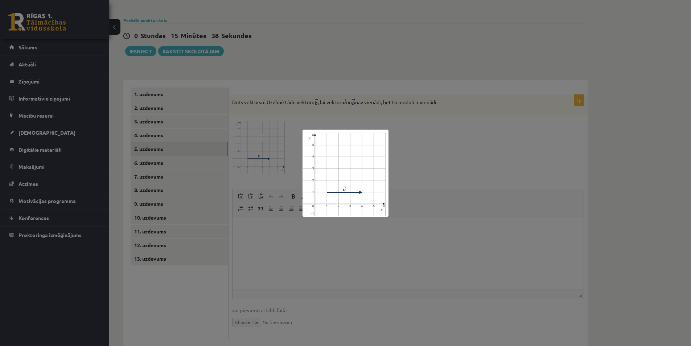
click at [462, 162] on div at bounding box center [345, 173] width 691 height 346
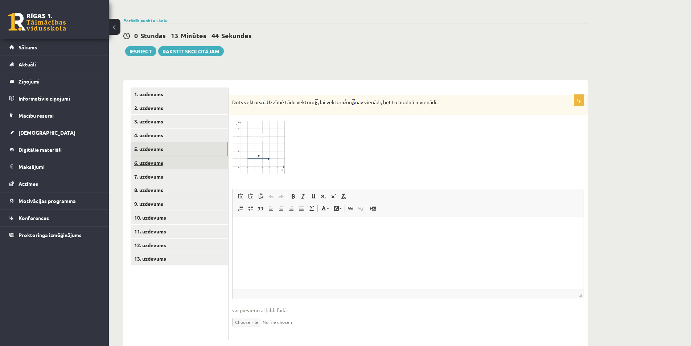
click at [158, 156] on link "6. uzdevums" at bounding box center [180, 162] width 98 height 13
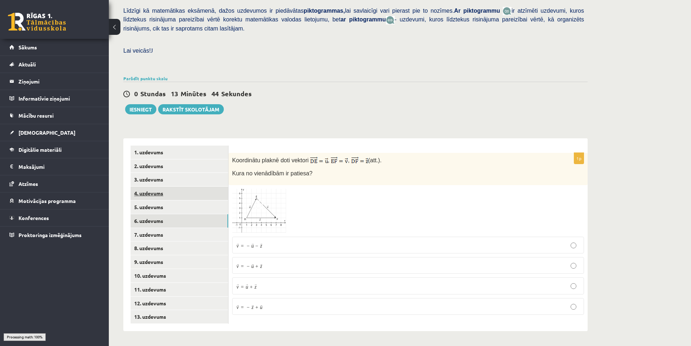
scroll to position [161, 0]
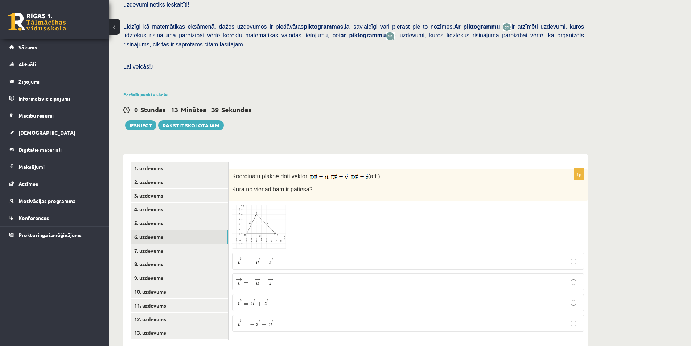
click at [636, 226] on div "Matemātika 1. ieskaite 10.c2 klase , Daira Medne (10.c2 klase) Pārbaudes darbā …" at bounding box center [400, 114] width 582 height 494
click at [267, 208] on img at bounding box center [259, 226] width 54 height 44
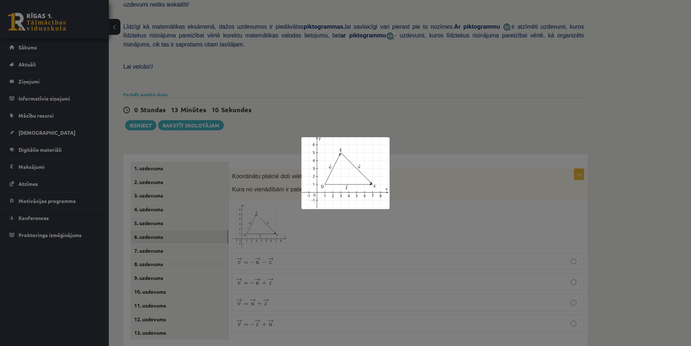
click at [373, 151] on img at bounding box center [345, 173] width 88 height 72
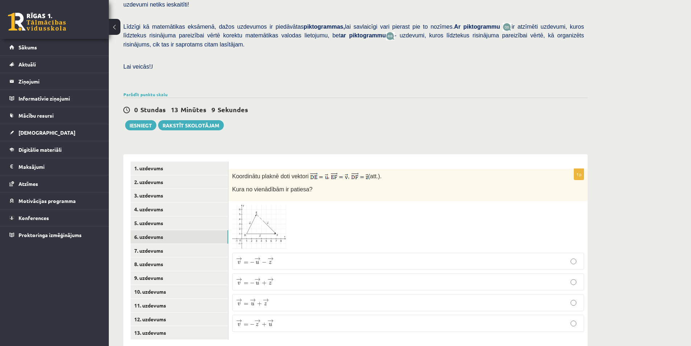
click at [258, 216] on span at bounding box center [260, 222] width 12 height 12
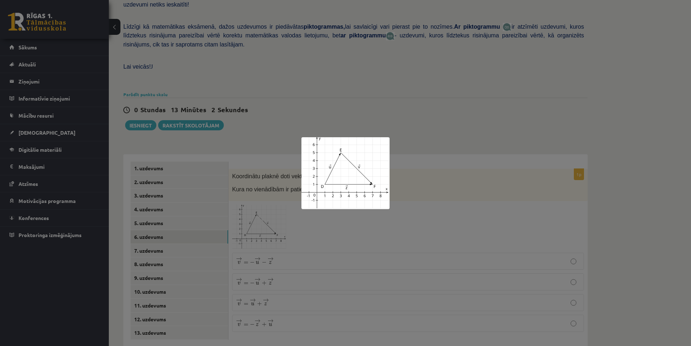
click at [264, 269] on div at bounding box center [345, 173] width 691 height 346
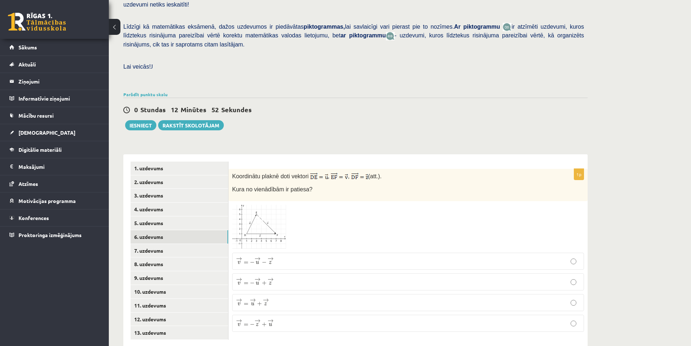
click at [288, 298] on p "→ v = → u + → z v → = u → + z →" at bounding box center [408, 302] width 344 height 9
click at [158, 244] on link "7. uzdevums" at bounding box center [180, 250] width 98 height 13
click at [156, 257] on link "8. uzdevums" at bounding box center [180, 263] width 98 height 13
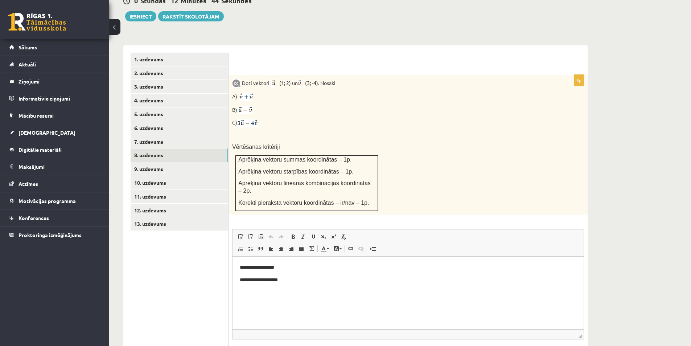
scroll to position [0, 0]
click at [244, 290] on p "Bagātinātā teksta redaktors, wiswyg-editor-user-answer-47433811774980" at bounding box center [408, 292] width 336 height 8
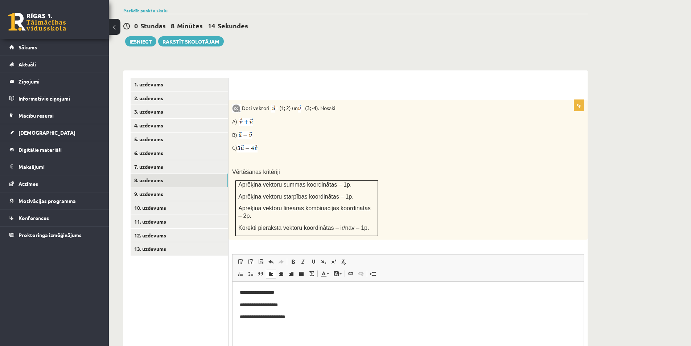
scroll to position [301, 0]
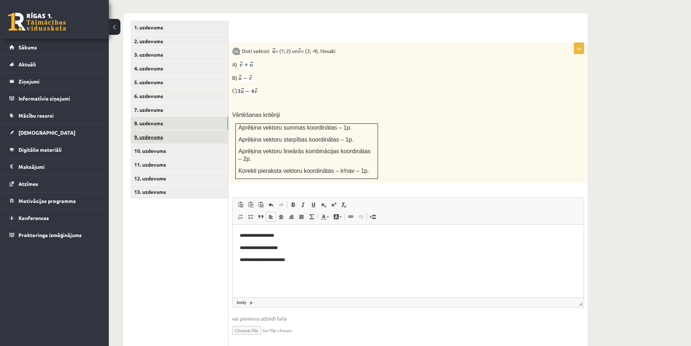
click at [165, 130] on link "9. uzdevums" at bounding box center [180, 136] width 98 height 13
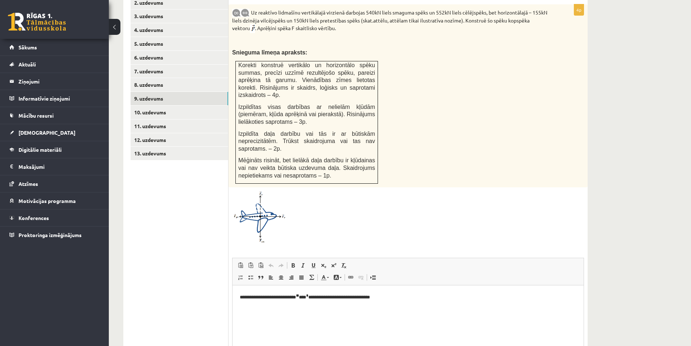
scroll to position [329, 0]
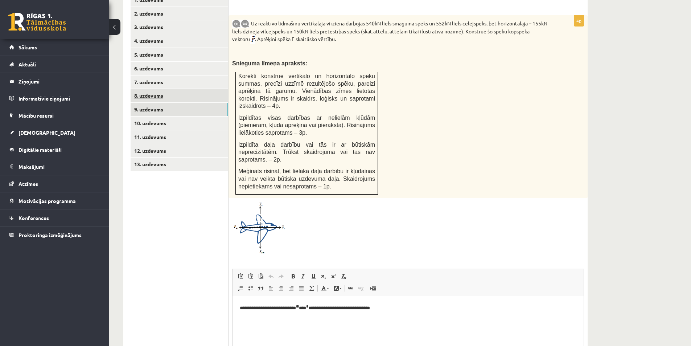
click at [156, 89] on link "8. uzdevums" at bounding box center [180, 95] width 98 height 13
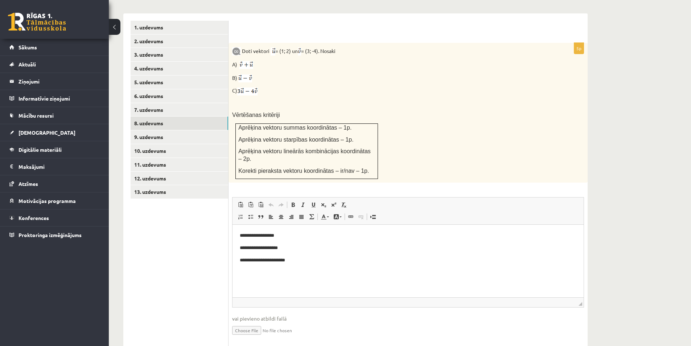
scroll to position [0, 0]
click at [152, 130] on link "9. uzdevums" at bounding box center [180, 136] width 98 height 13
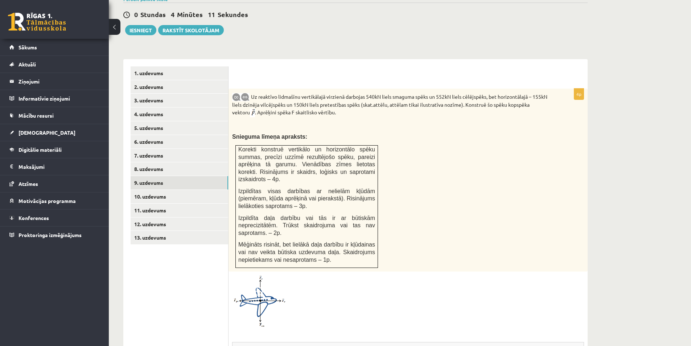
scroll to position [256, 0]
click at [397, 281] on div at bounding box center [408, 300] width 352 height 52
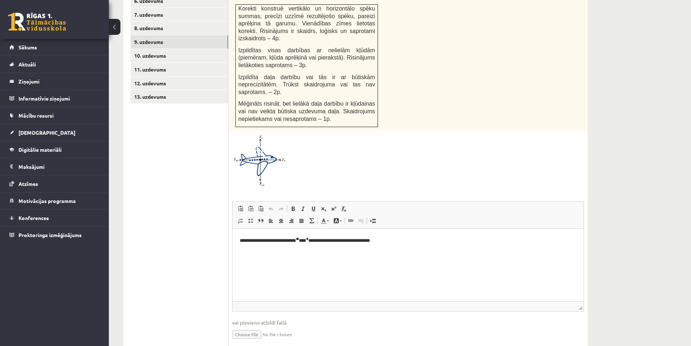
scroll to position [401, 0]
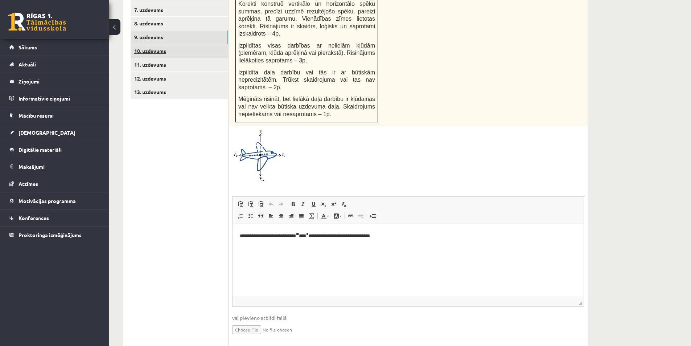
click at [159, 44] on link "10. uzdevums" at bounding box center [180, 50] width 98 height 13
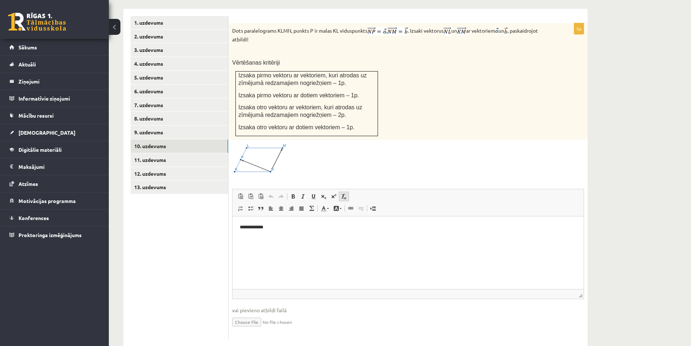
scroll to position [270, 0]
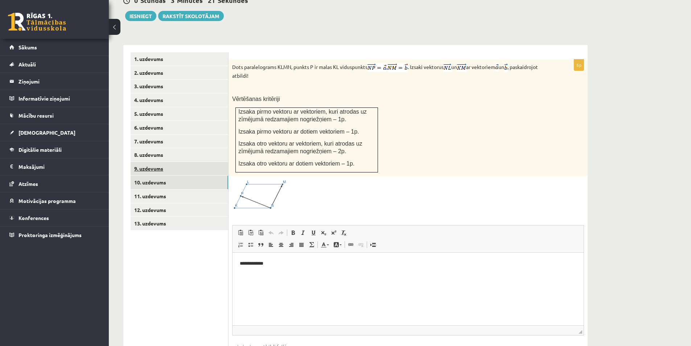
click at [148, 162] on link "9. uzdevums" at bounding box center [180, 168] width 98 height 13
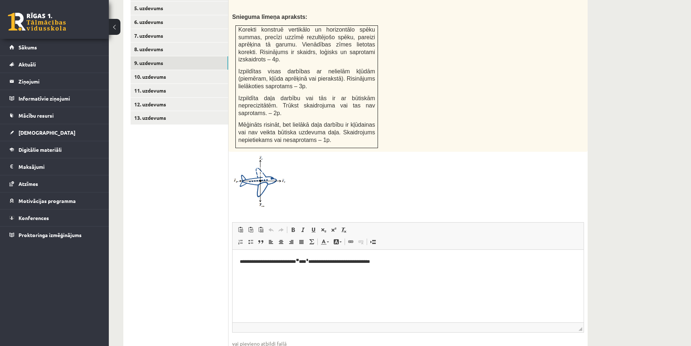
scroll to position [365, 0]
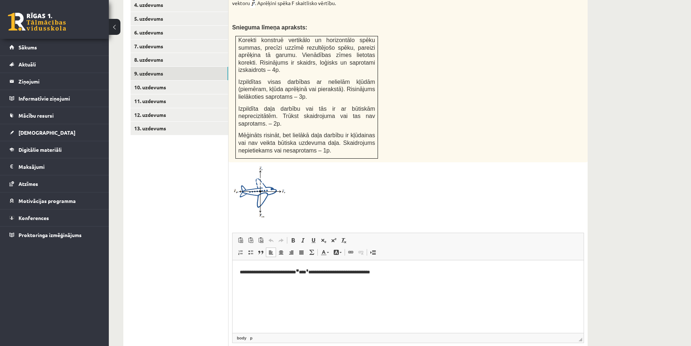
click at [312, 272] on p "**********" at bounding box center [408, 271] width 336 height 9
click at [323, 270] on p "**********" at bounding box center [408, 271] width 336 height 9
drag, startPoint x: 361, startPoint y: 272, endPoint x: 377, endPoint y: 269, distance: 16.2
click at [377, 269] on p "**********" at bounding box center [408, 271] width 336 height 9
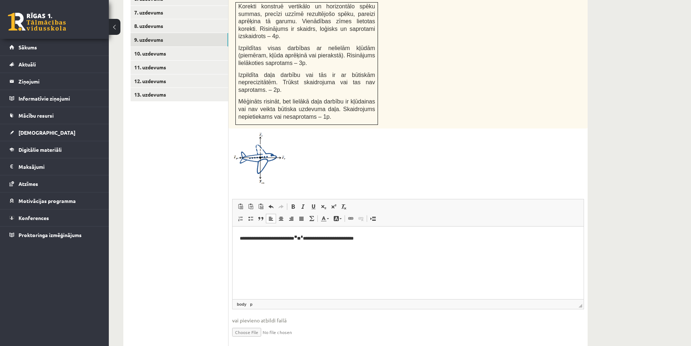
scroll to position [401, 0]
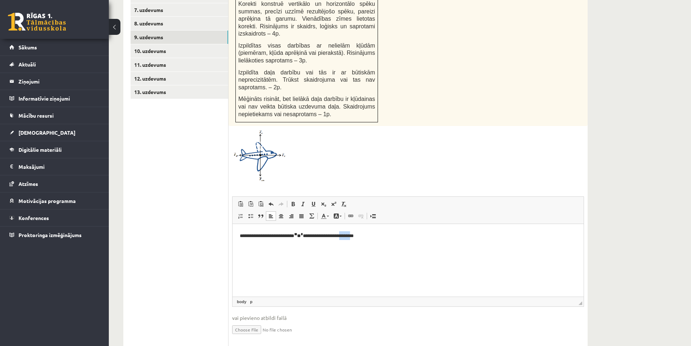
drag, startPoint x: 365, startPoint y: 235, endPoint x: 380, endPoint y: 235, distance: 14.5
click at [380, 235] on p "**********" at bounding box center [408, 235] width 336 height 9
click at [361, 238] on p "**********" at bounding box center [408, 235] width 336 height 9
click at [373, 236] on p "**********" at bounding box center [408, 235] width 336 height 9
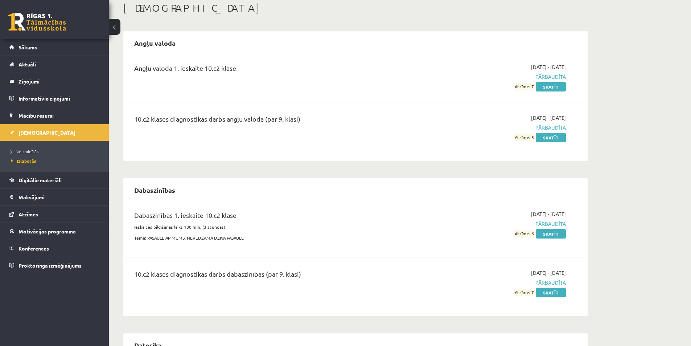
scroll to position [181, 0]
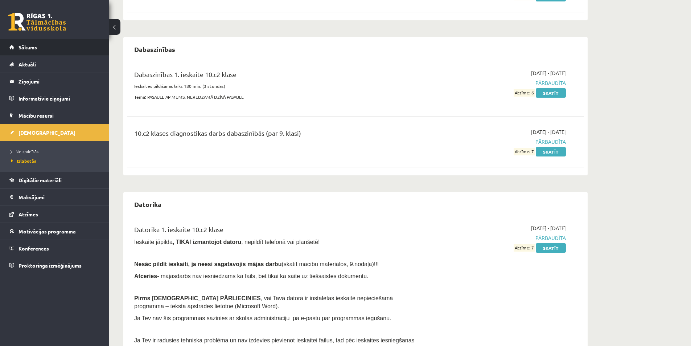
click at [29, 47] on span "Sākums" at bounding box center [27, 47] width 18 height 7
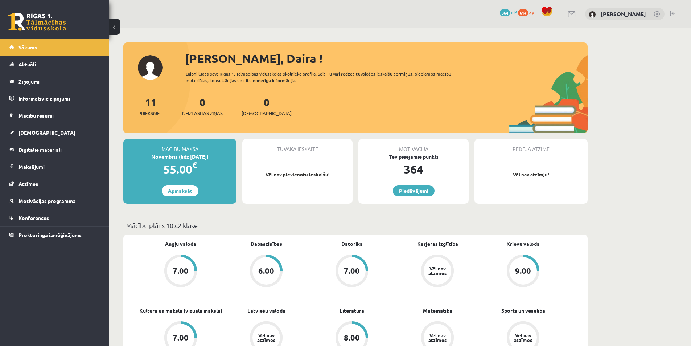
click at [674, 13] on link at bounding box center [672, 14] width 5 height 6
